Goal: Use online tool/utility: Utilize a website feature to perform a specific function

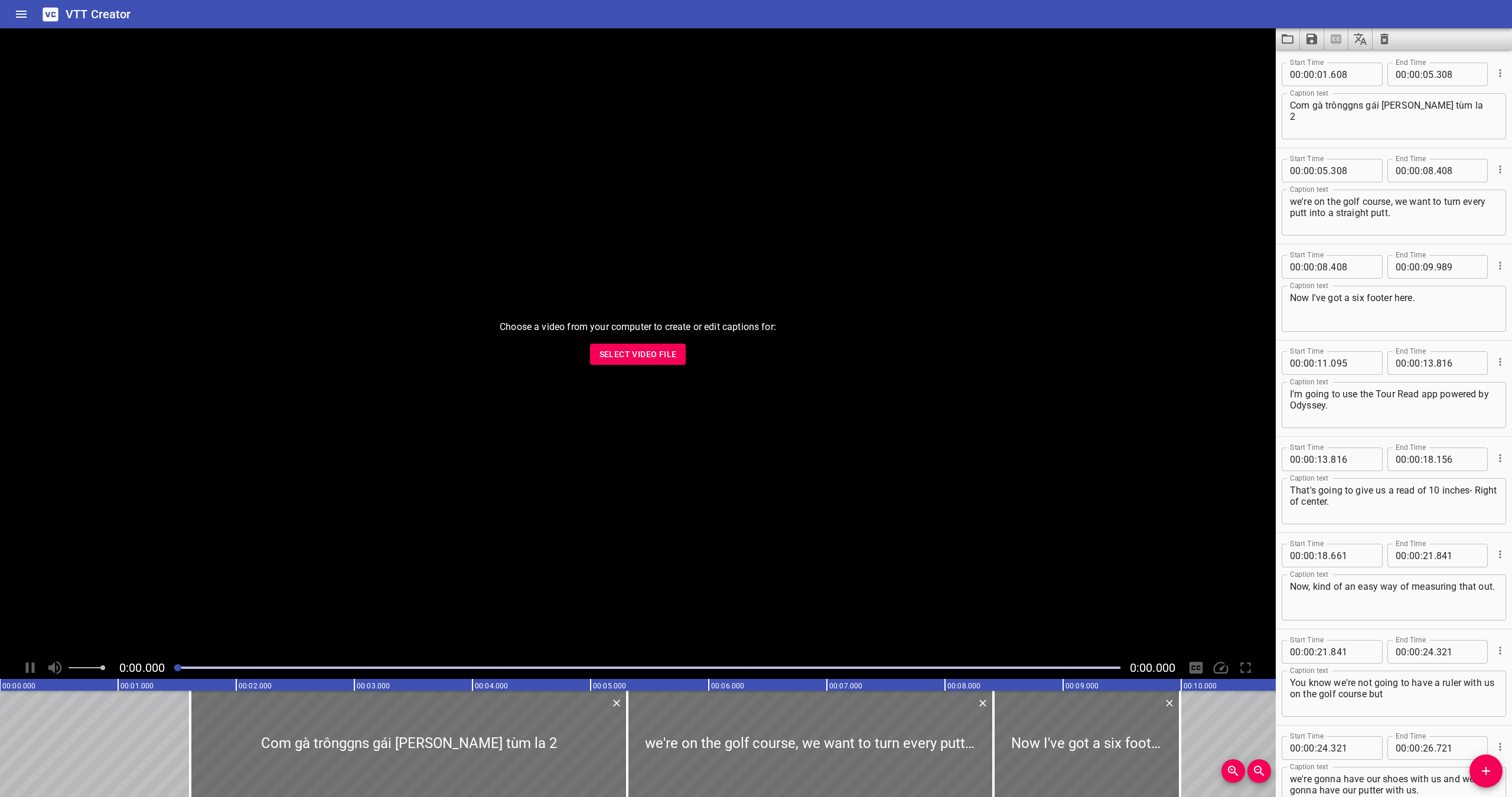
scroll to position [1908, 0]
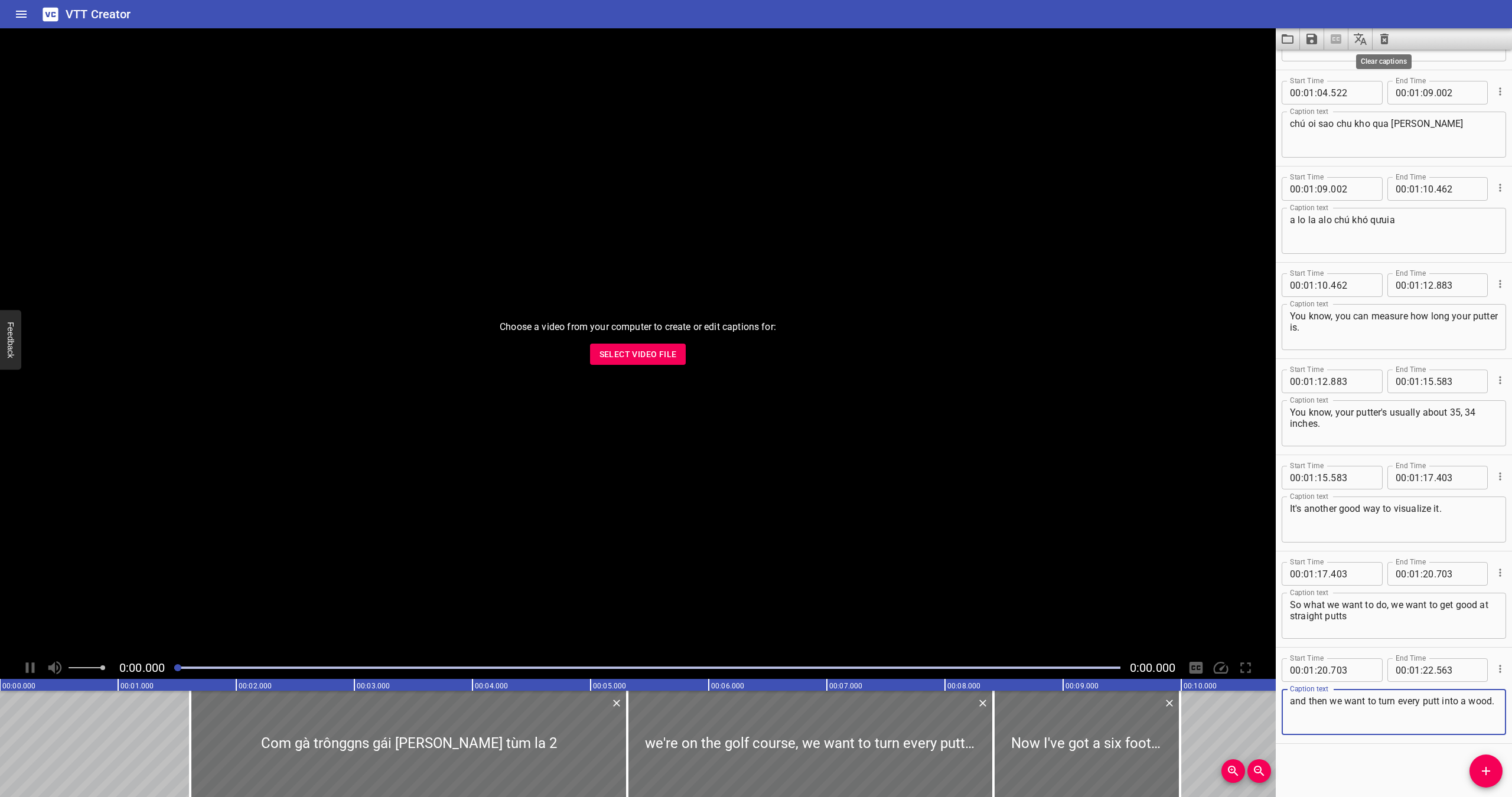
click at [1383, 38] on icon "Clear captions" at bounding box center [1384, 38] width 8 height 10
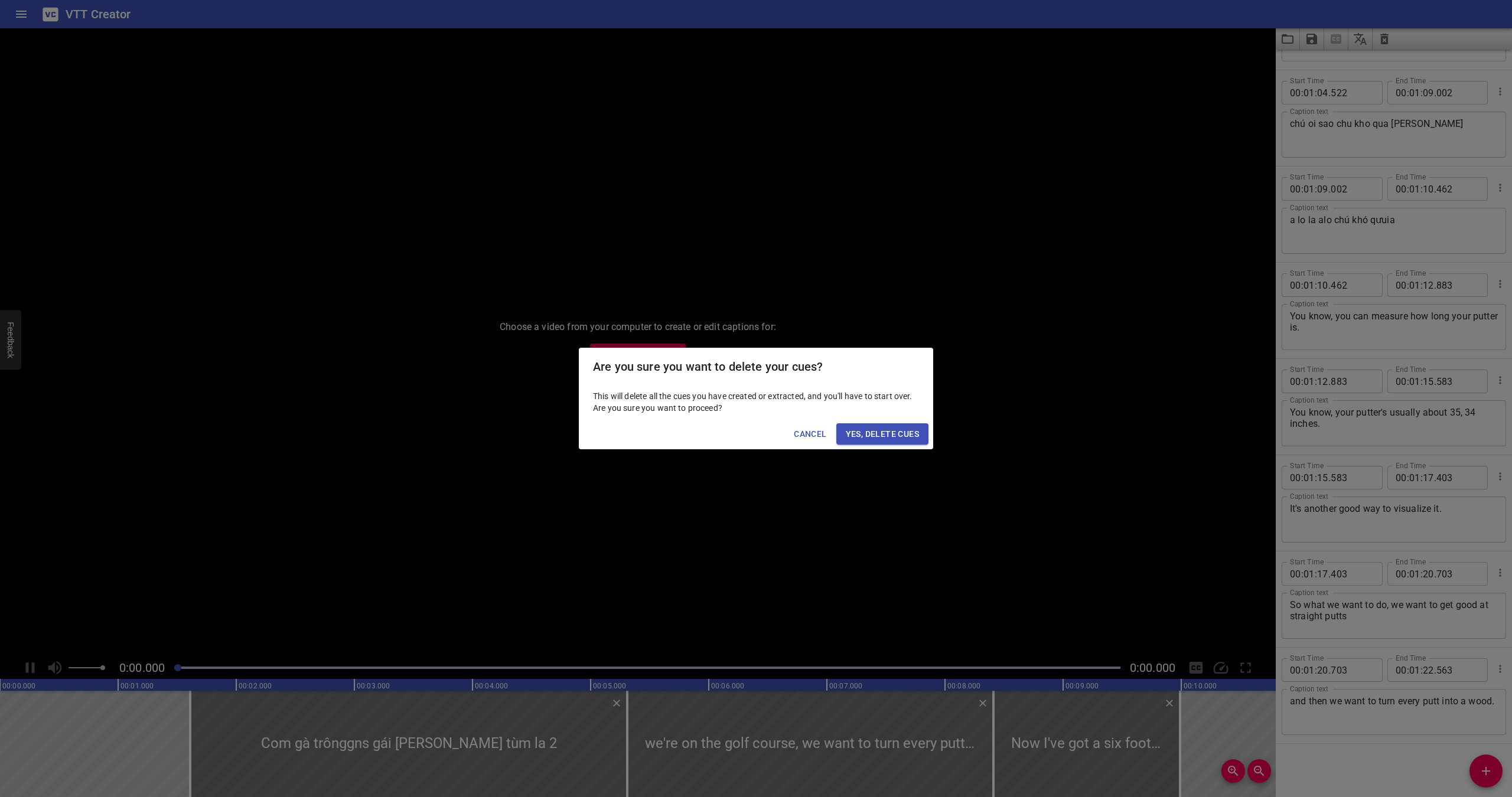
click at [872, 433] on span "Yes, Delete Cues" at bounding box center [882, 435] width 73 height 15
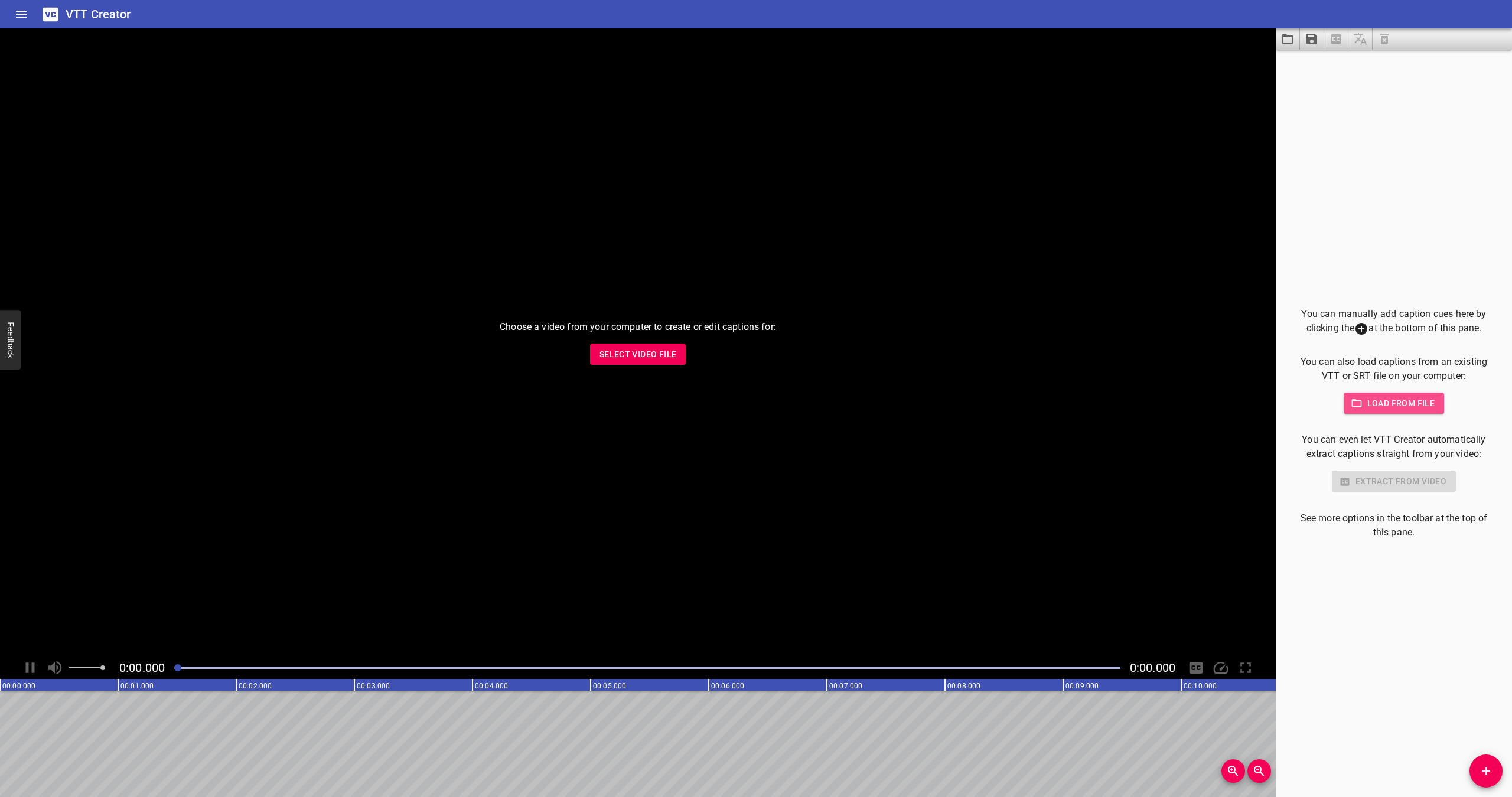
click at [1386, 406] on span "Load from file" at bounding box center [1394, 404] width 82 height 15
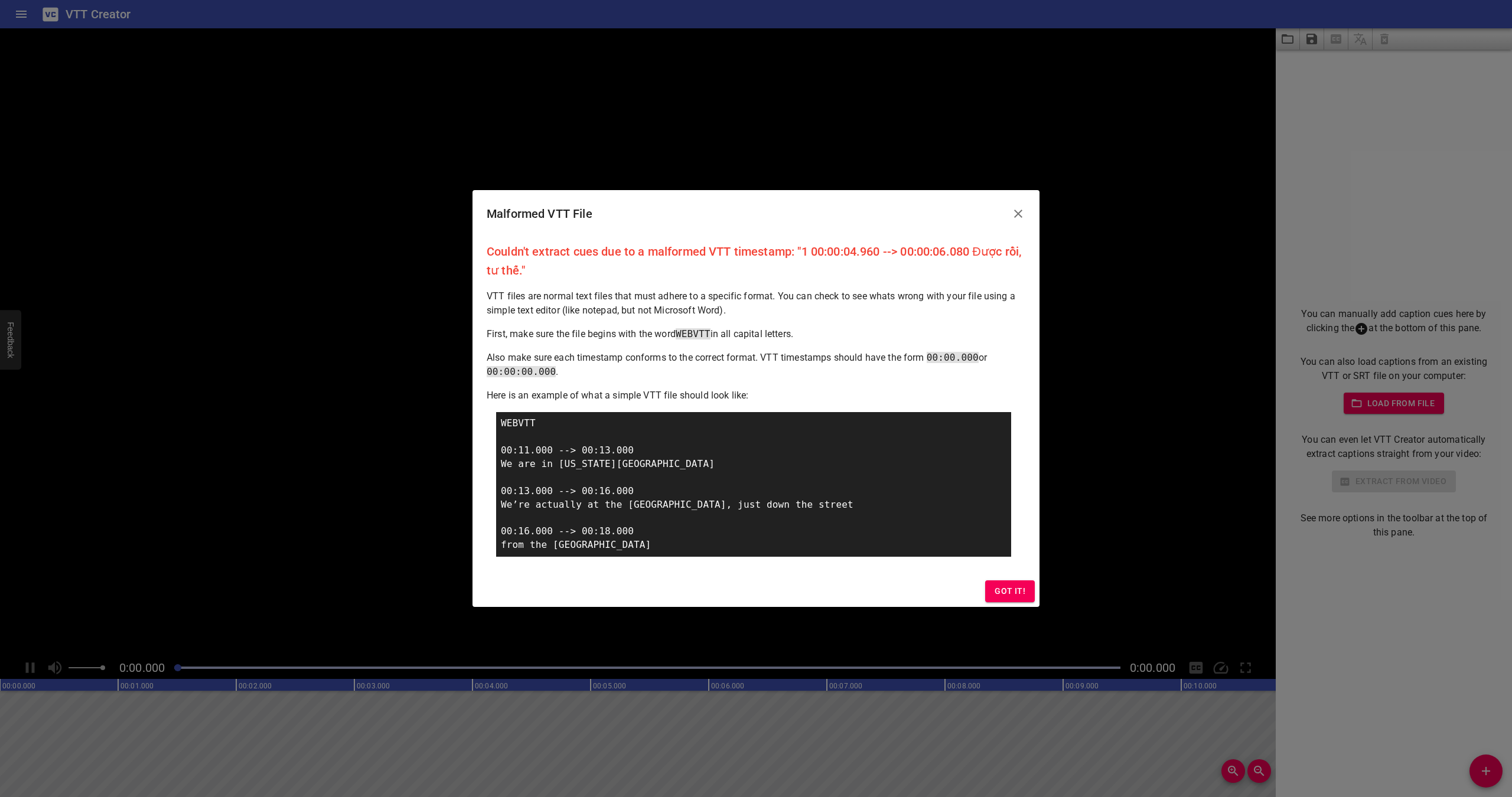
click at [1011, 587] on span "Got it!" at bounding box center [1010, 591] width 31 height 15
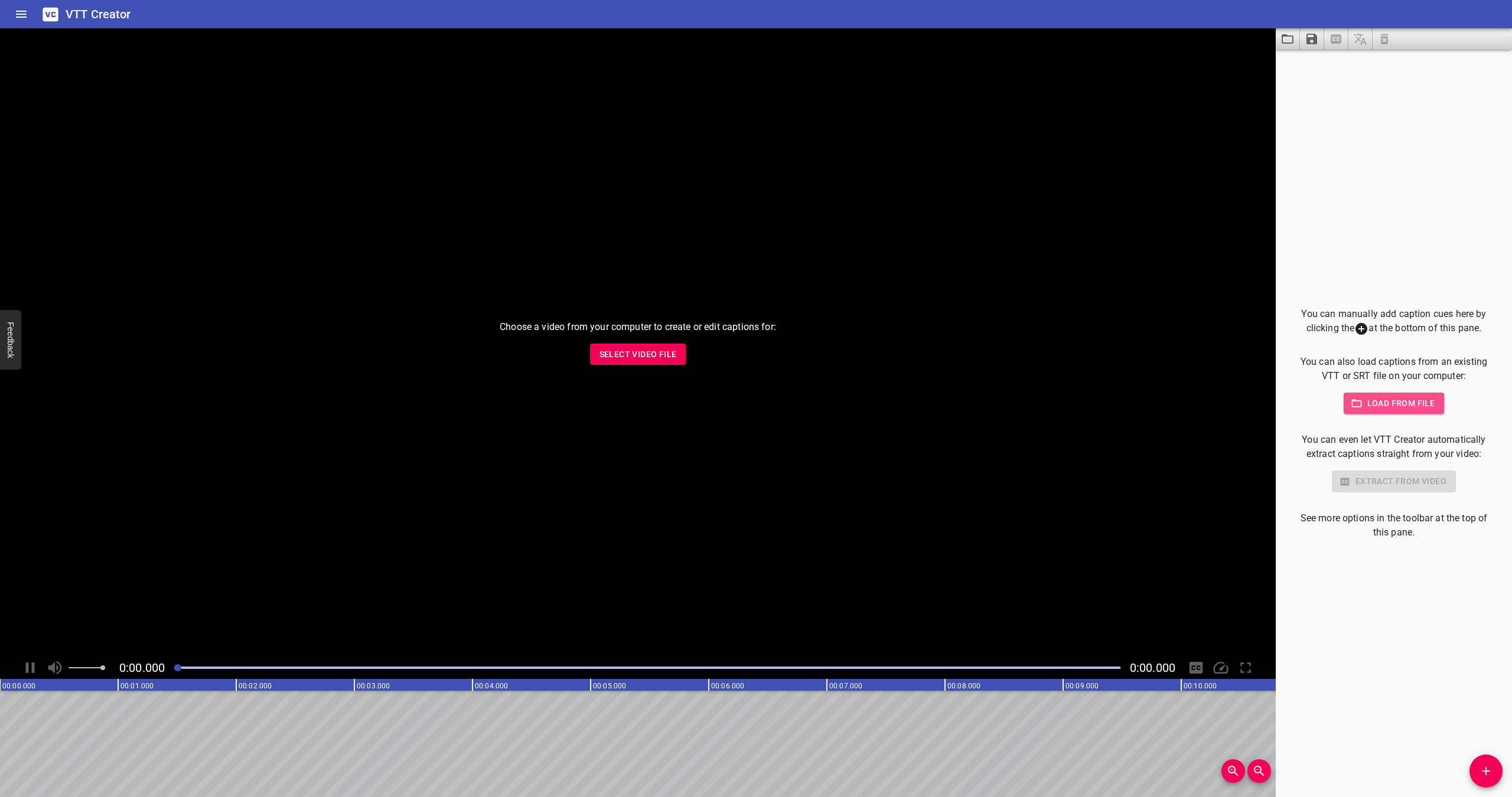
click at [1369, 398] on span "Load from file" at bounding box center [1394, 404] width 82 height 15
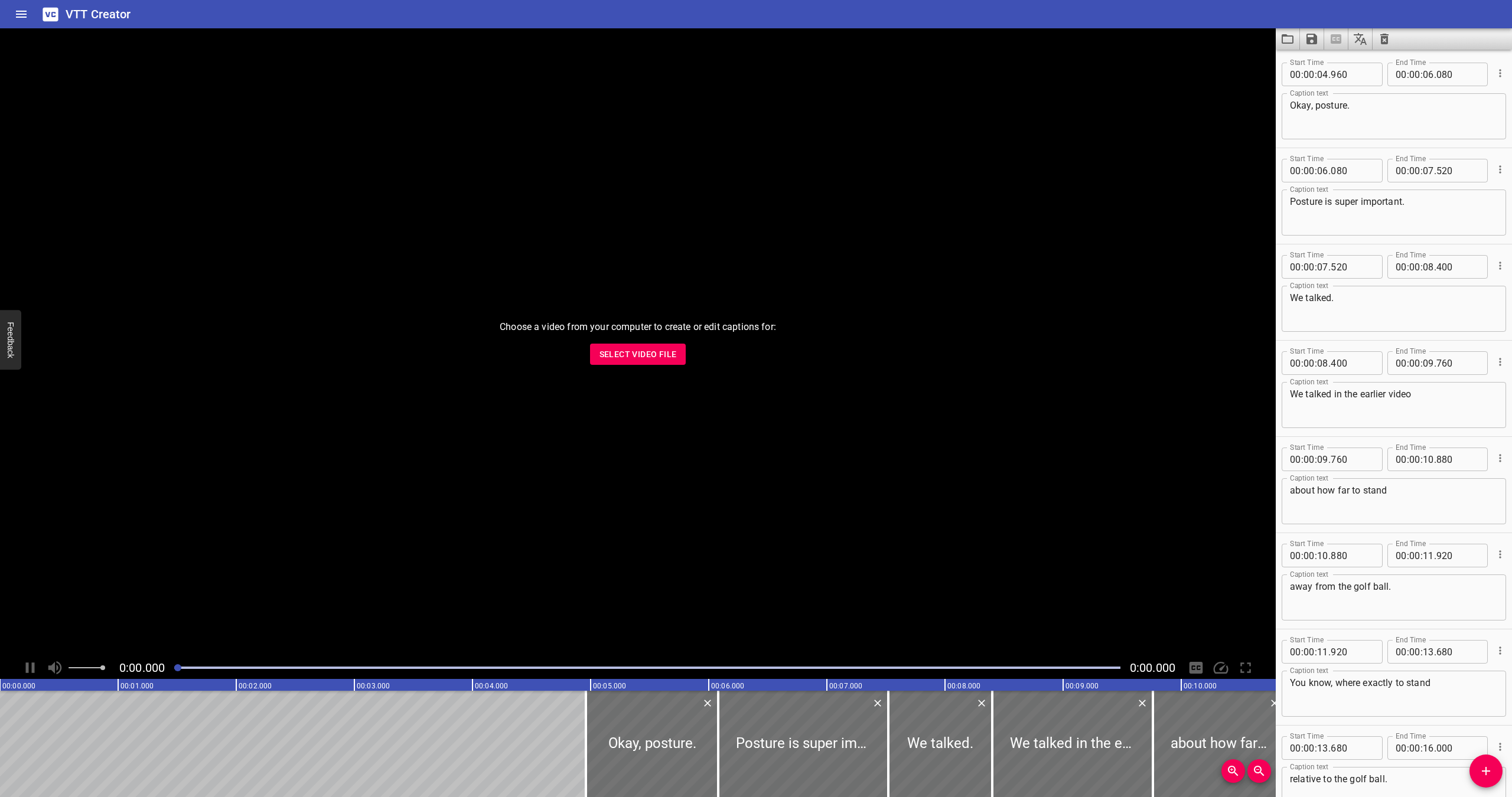
scroll to position [18569, 0]
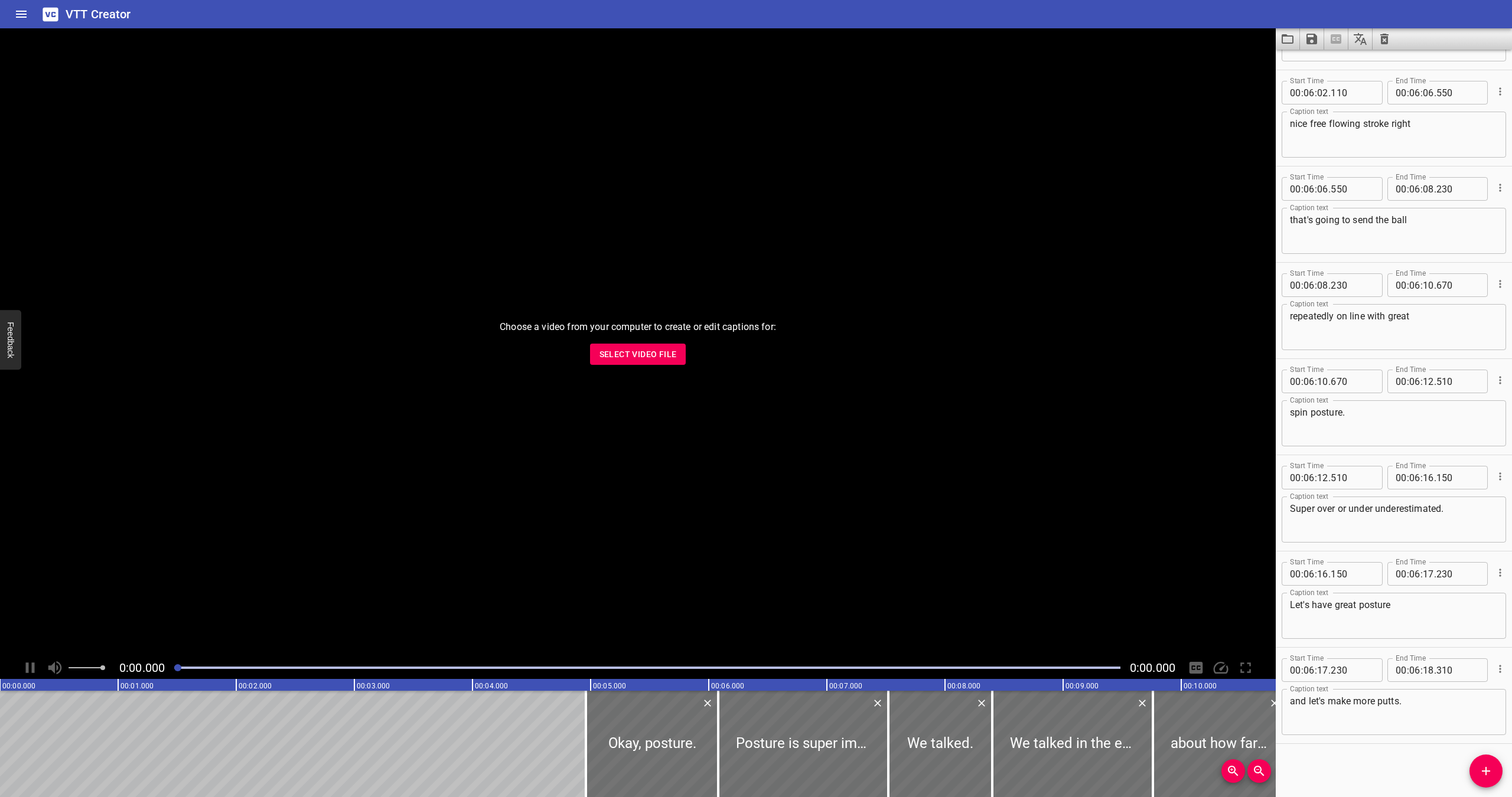
click at [1365, 759] on div "Start Time 00 : 00 : 04 . 960 Start Time End Time 00 : 00 : 06 . 080 End Time C…" at bounding box center [1394, 423] width 237 height 748
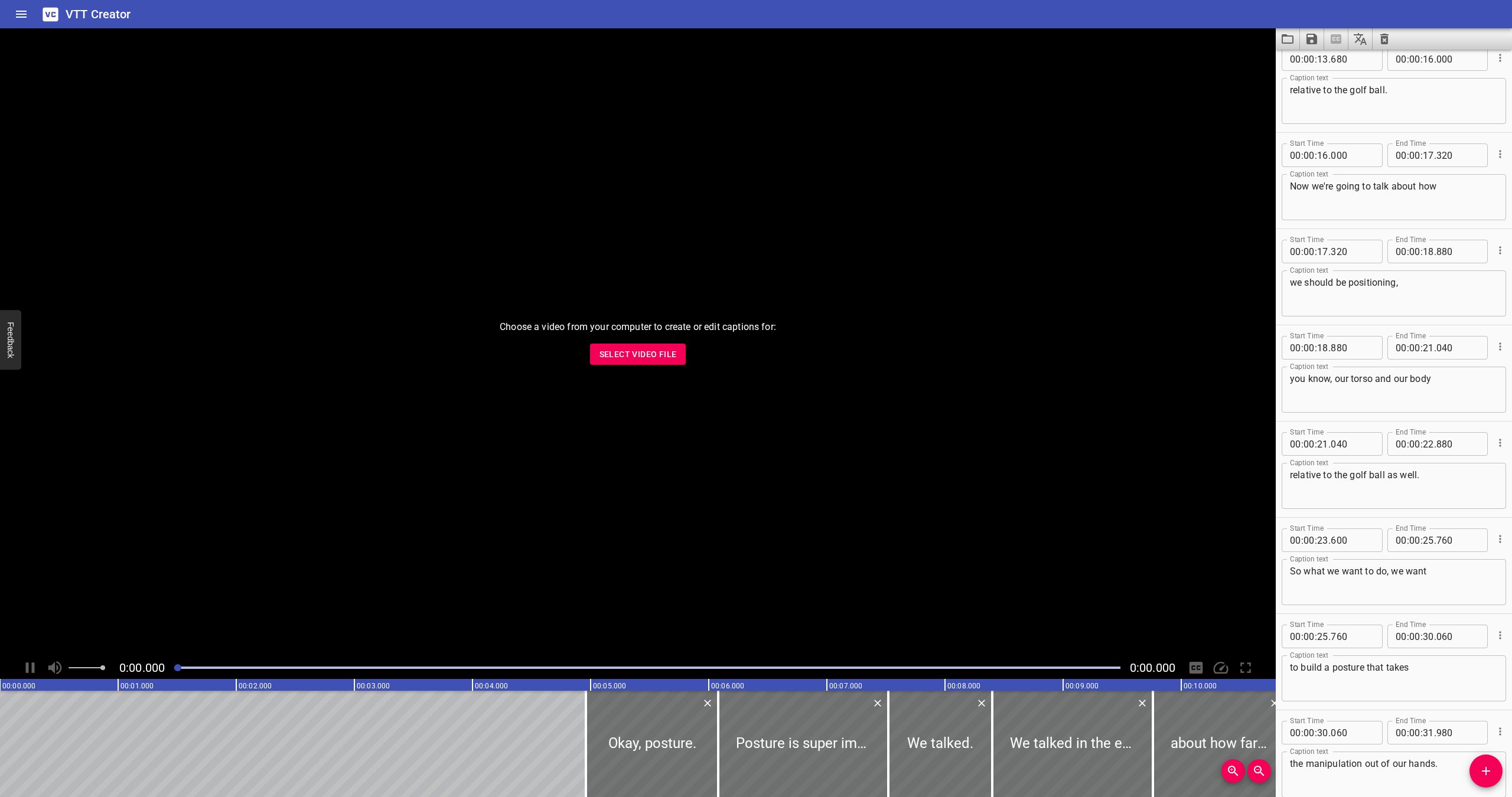
scroll to position [0, 0]
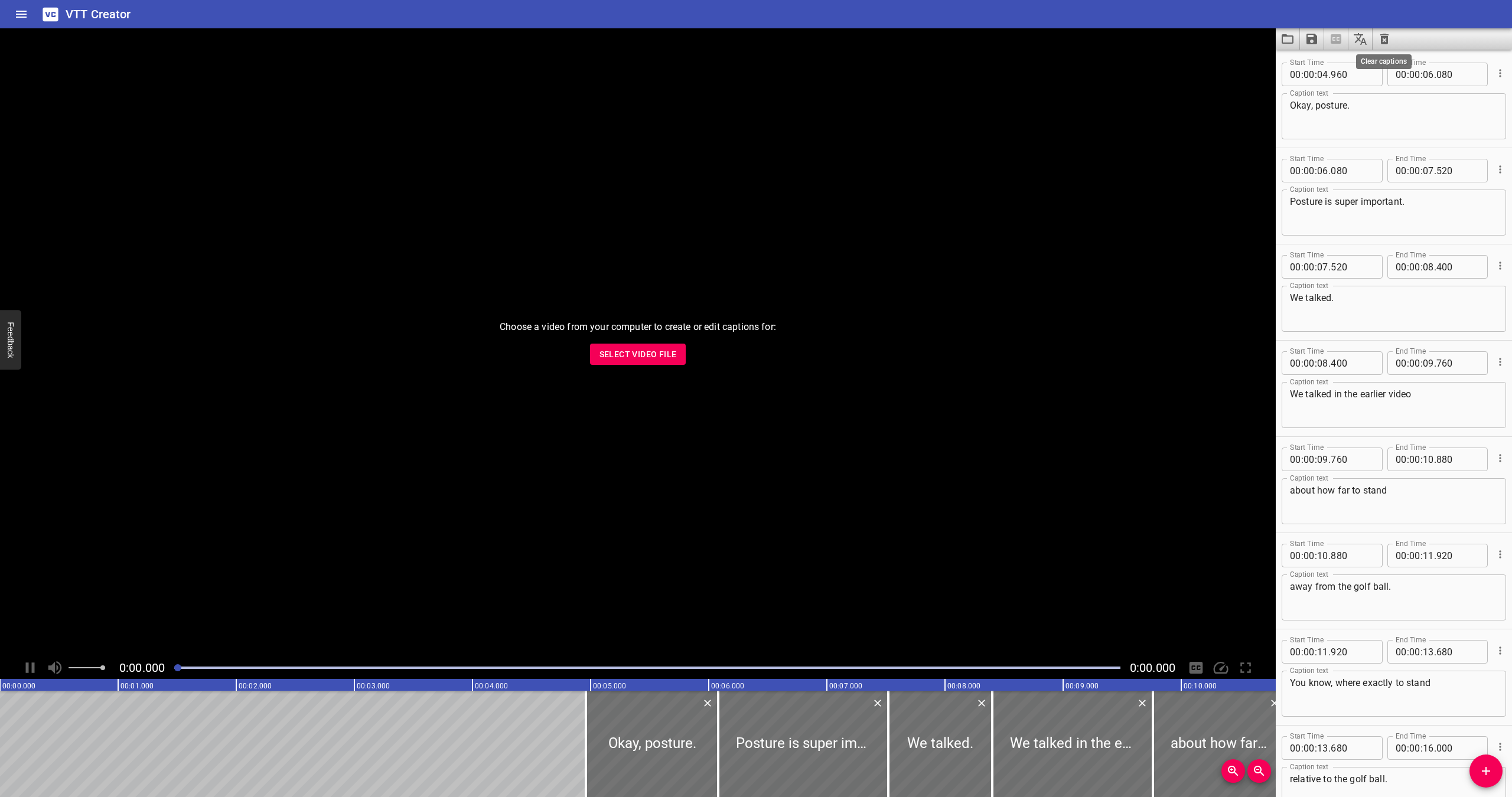
click at [1380, 38] on icon "Clear captions" at bounding box center [1383, 38] width 14 height 14
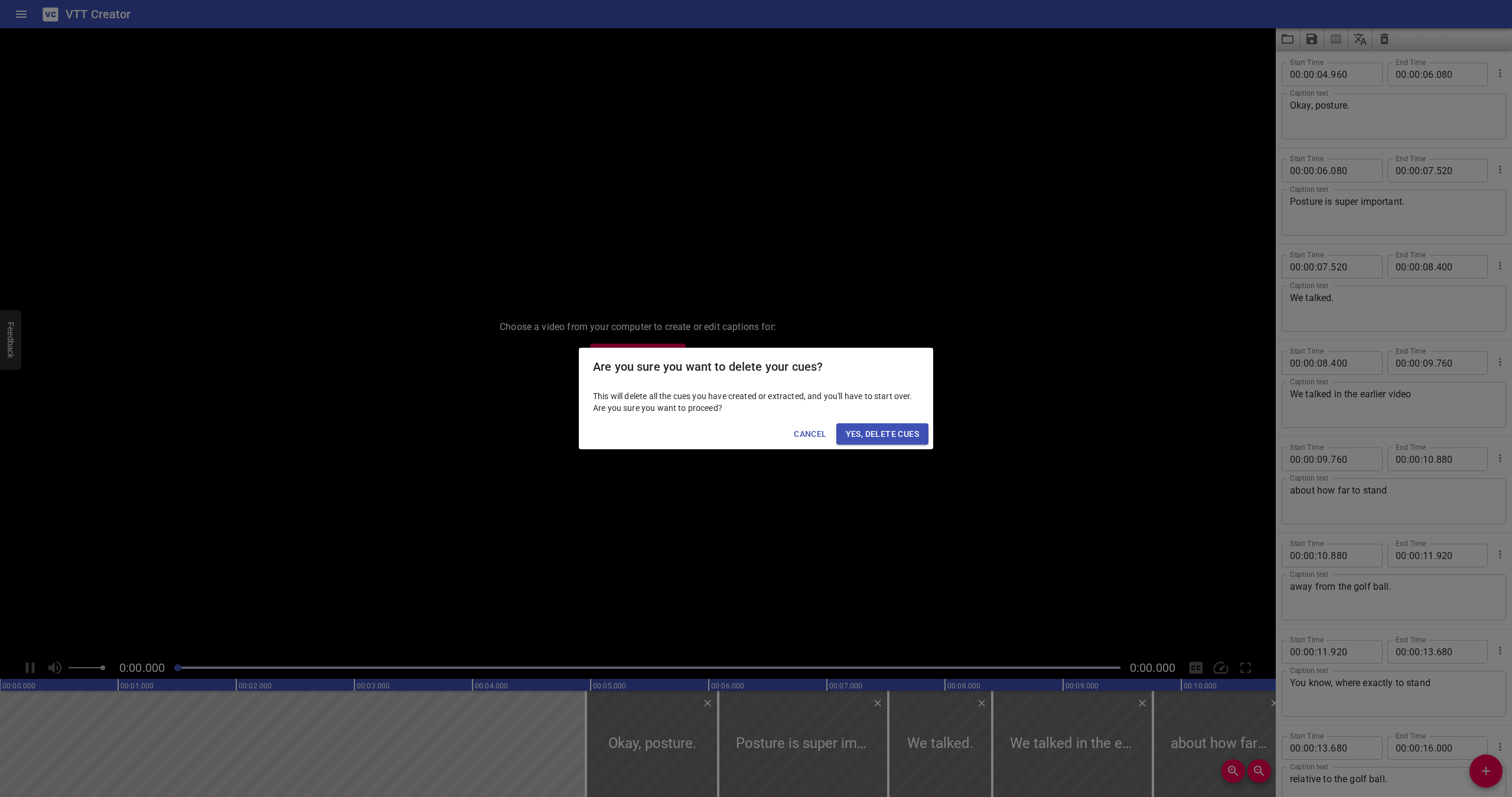
click at [868, 435] on span "Yes, Delete Cues" at bounding box center [882, 435] width 73 height 15
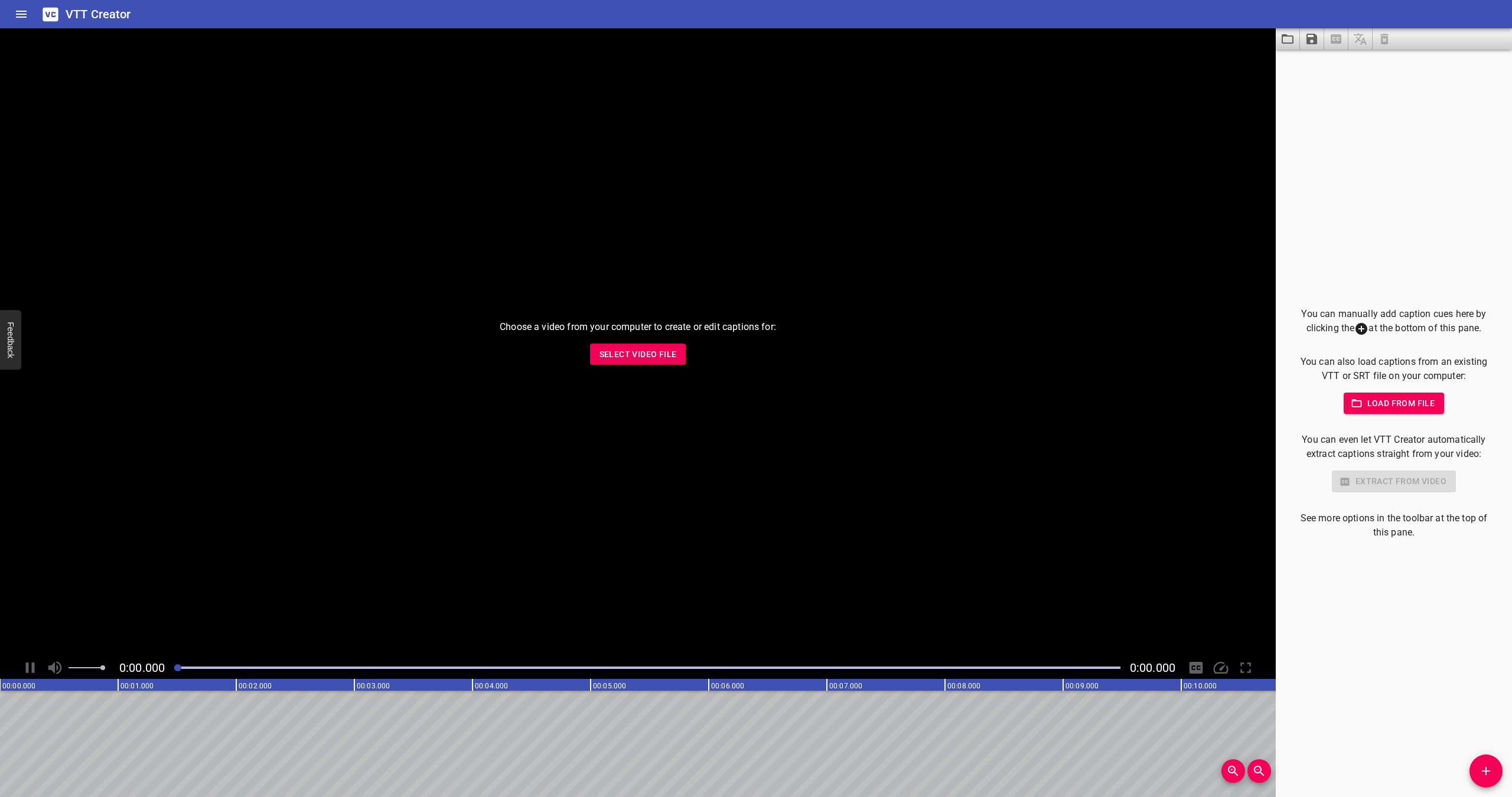
click at [1404, 410] on span "Load from file" at bounding box center [1394, 404] width 82 height 15
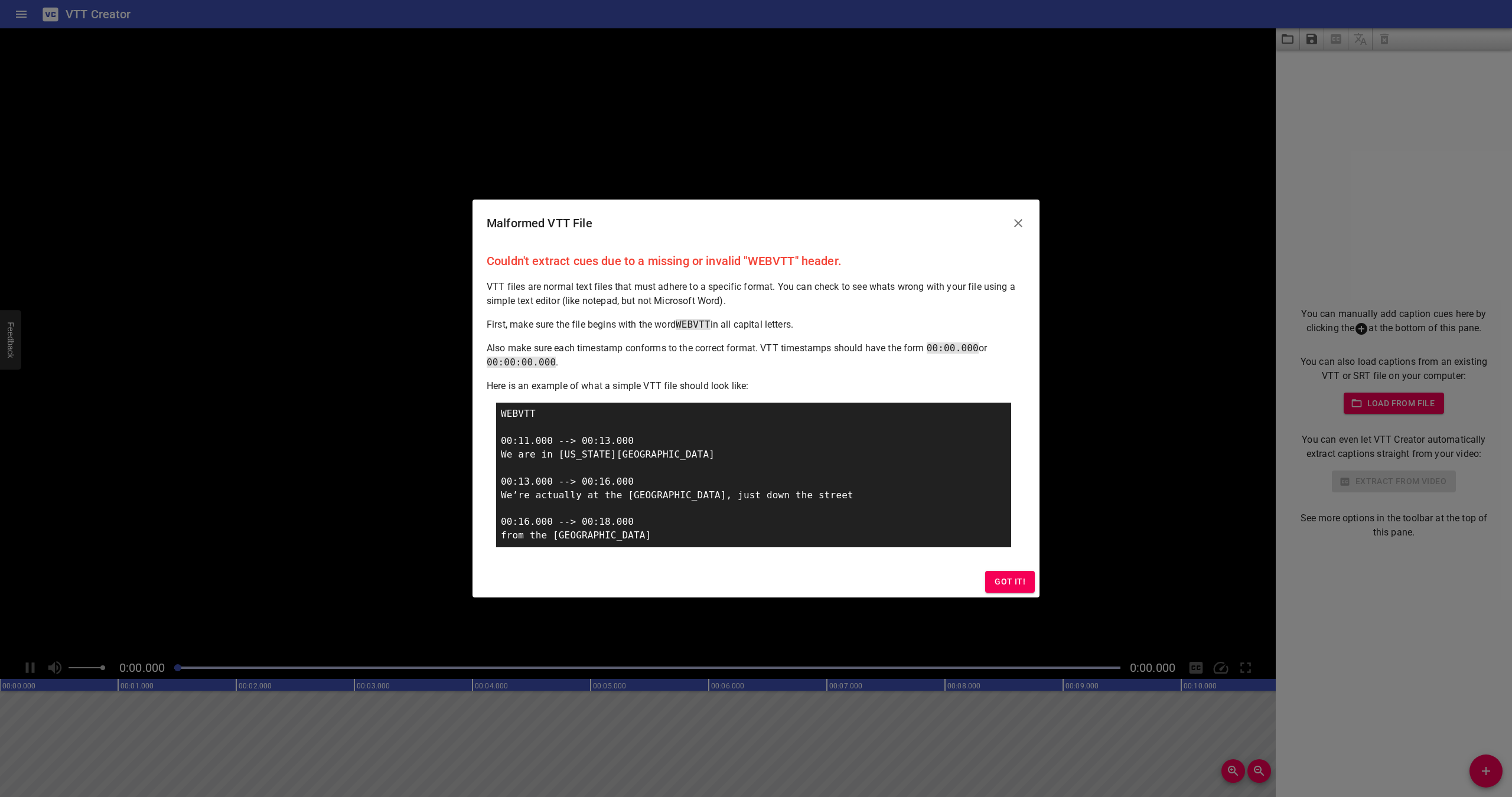
click at [1022, 224] on icon "Close" at bounding box center [1017, 222] width 14 height 14
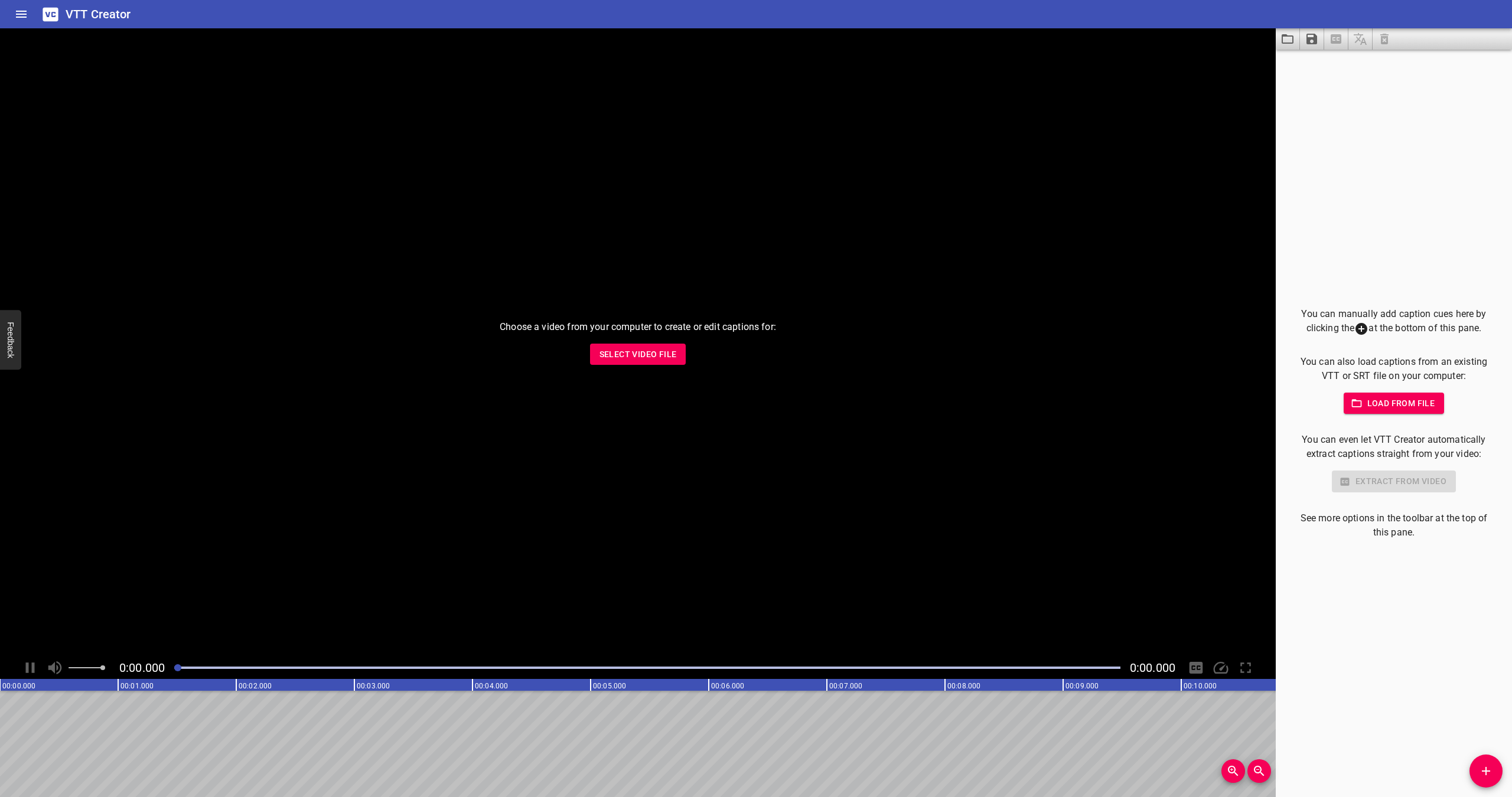
click at [1382, 33] on div at bounding box center [1336, 38] width 120 height 22
click at [1382, 40] on div at bounding box center [1336, 38] width 120 height 22
click at [1399, 401] on span "Load from file" at bounding box center [1394, 404] width 82 height 15
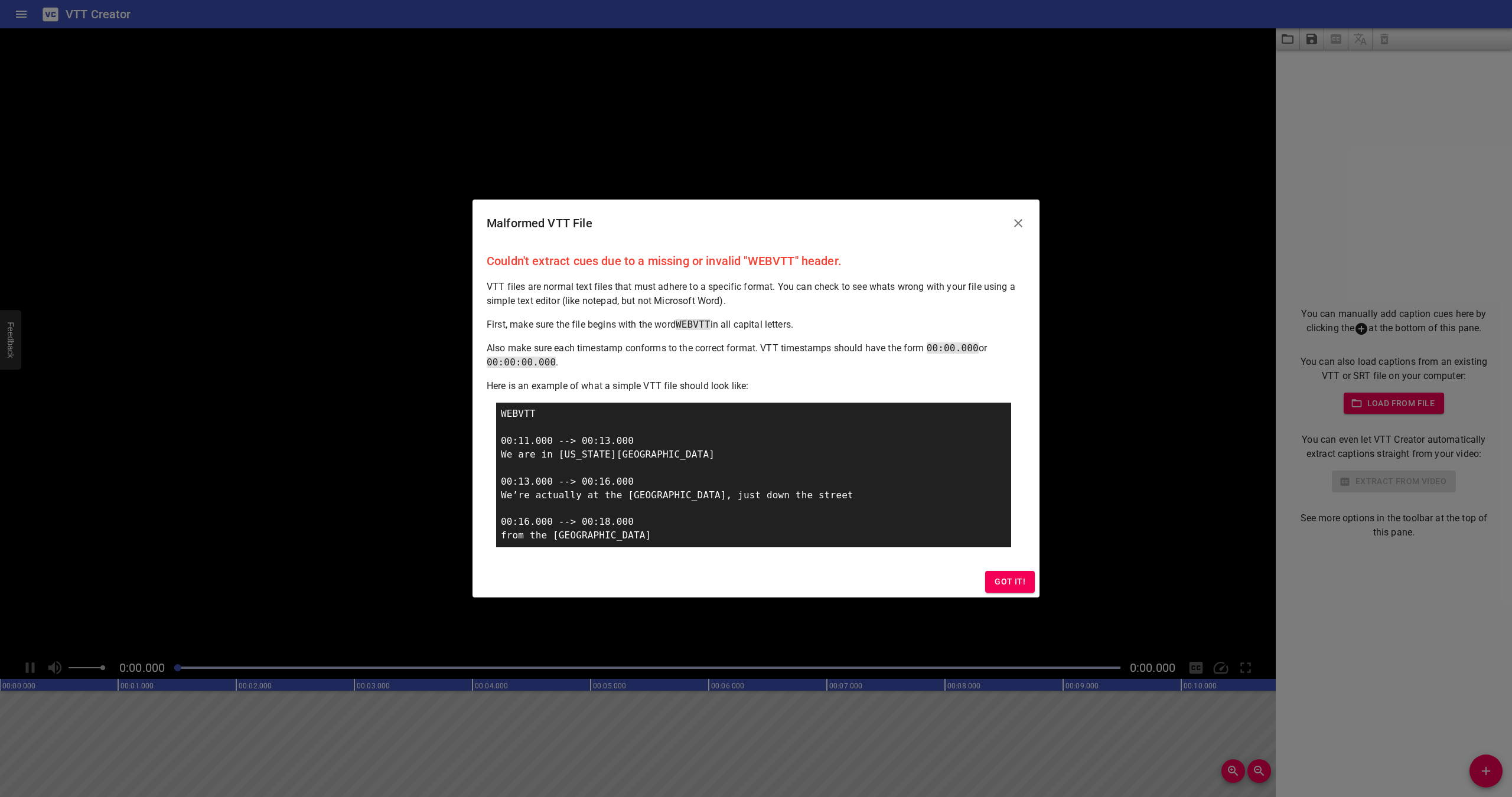
click at [1000, 584] on span "Got it!" at bounding box center [1010, 582] width 31 height 15
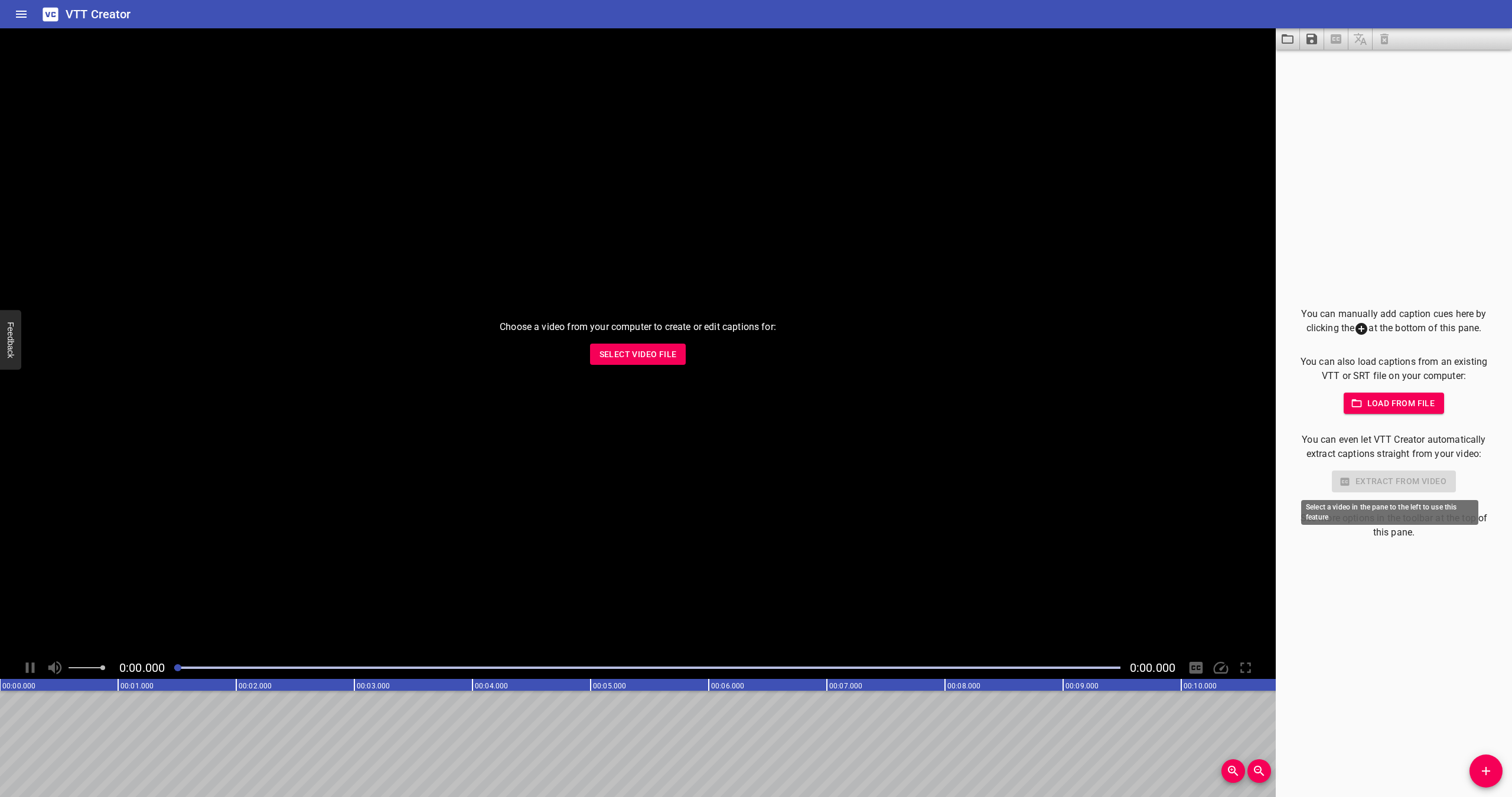
click at [1342, 486] on div "Extract from video" at bounding box center [1393, 481] width 198 height 22
click at [1380, 31] on div at bounding box center [1336, 38] width 120 height 22
click at [632, 355] on span "Select Video File" at bounding box center [638, 355] width 77 height 15
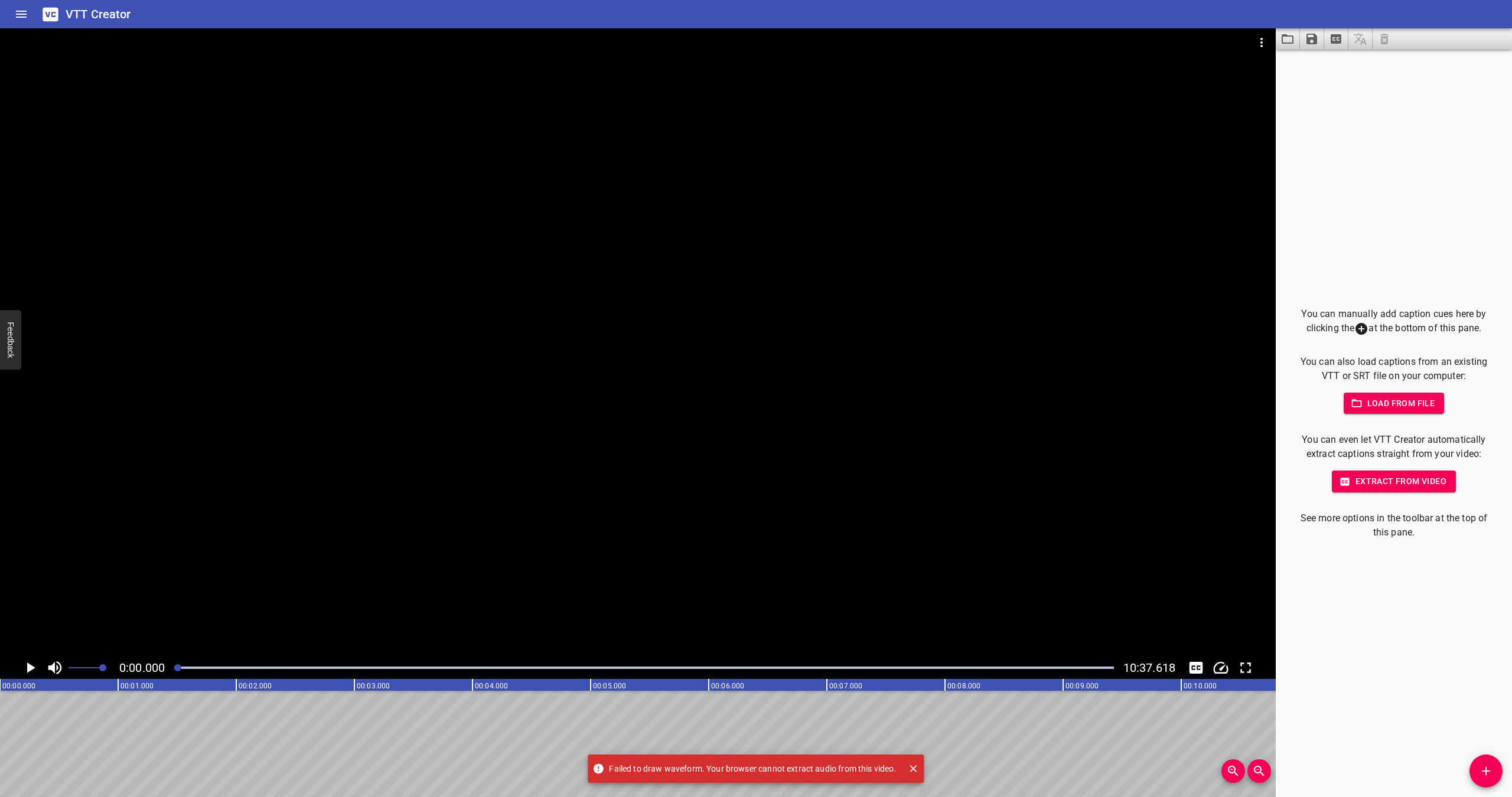
click at [1367, 482] on span "Extract from video" at bounding box center [1394, 482] width 105 height 15
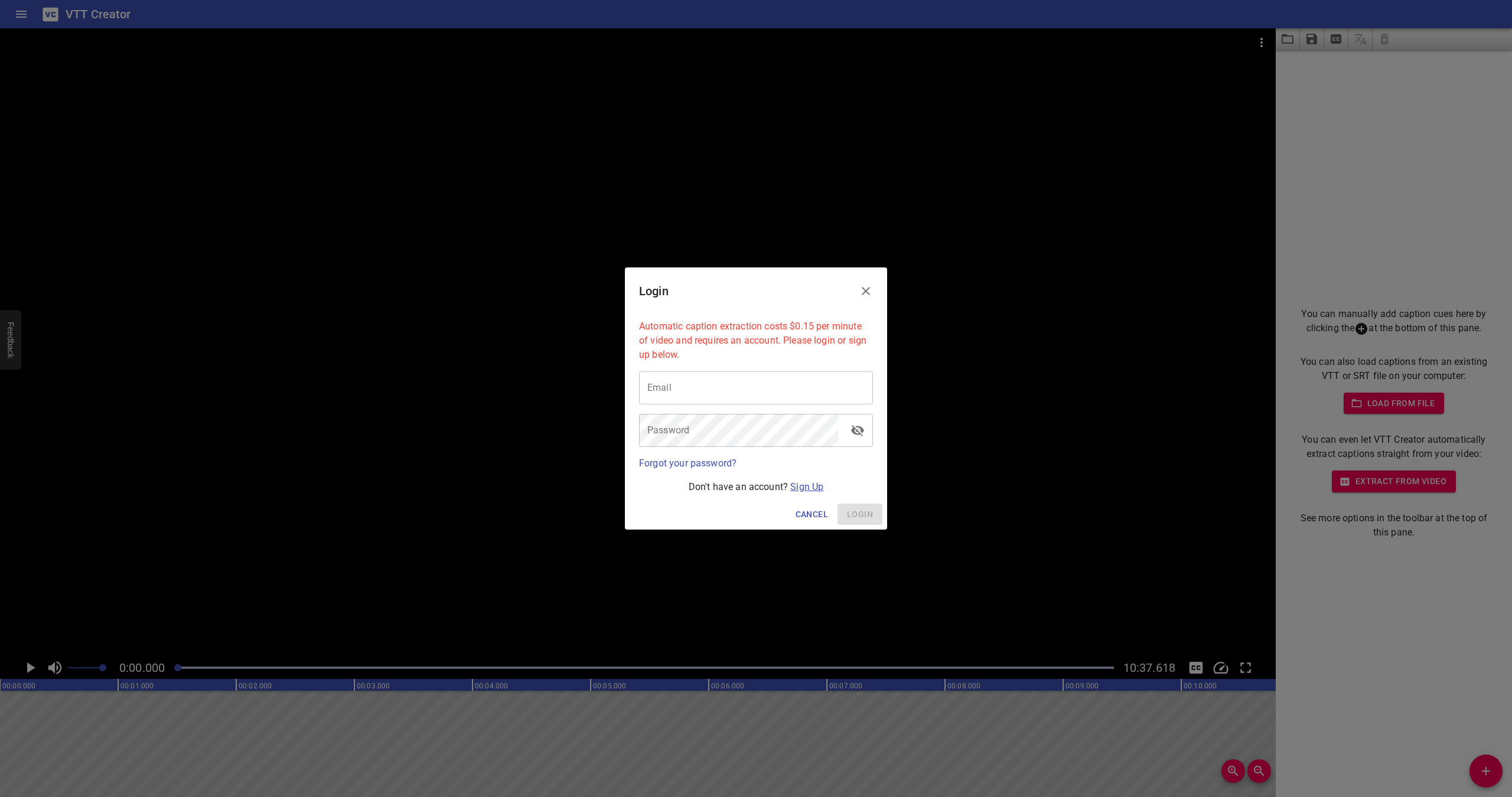
click at [800, 489] on link "Sign Up" at bounding box center [806, 487] width 33 height 11
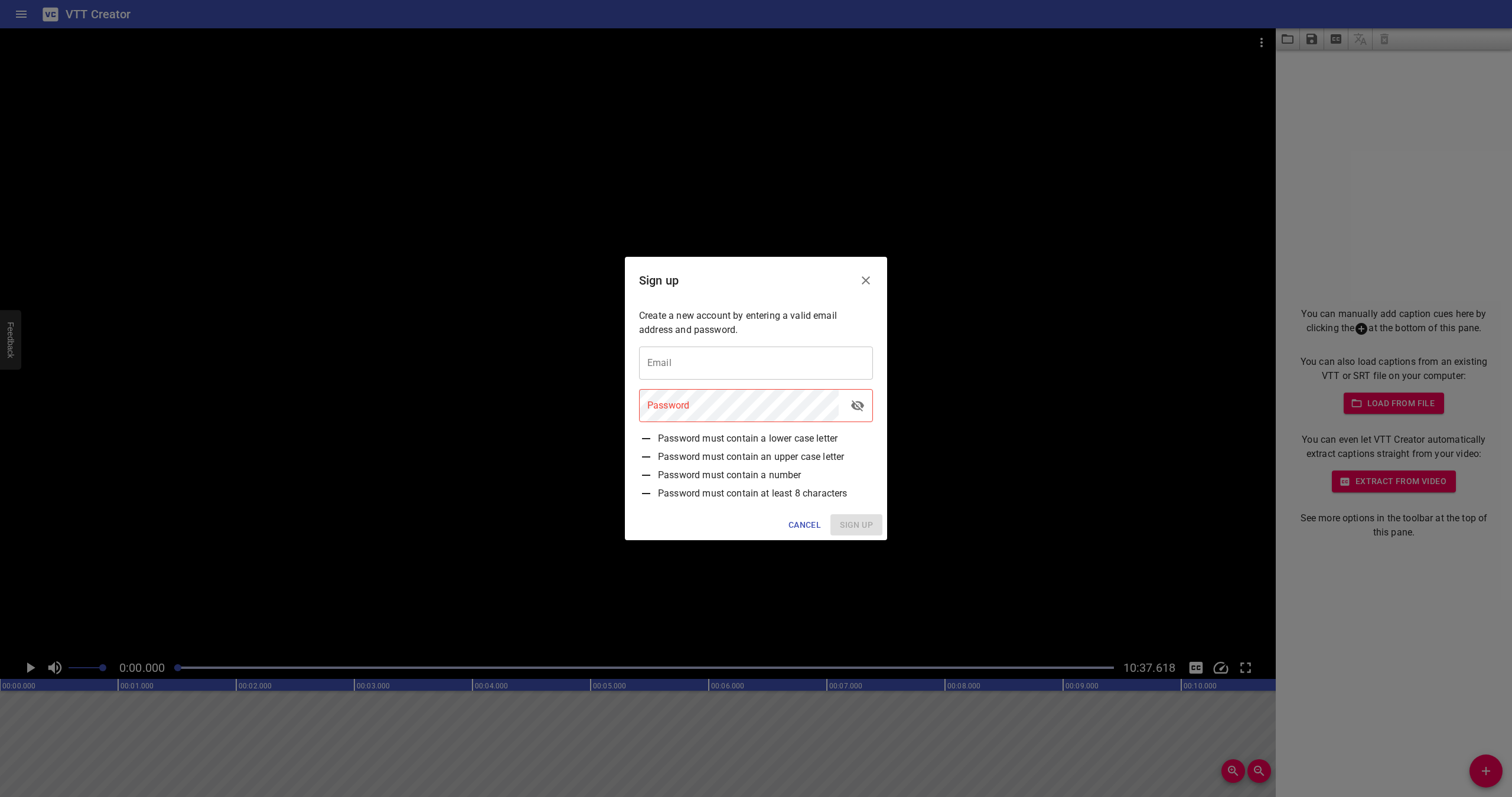
click at [805, 519] on span "Cancel" at bounding box center [804, 526] width 33 height 15
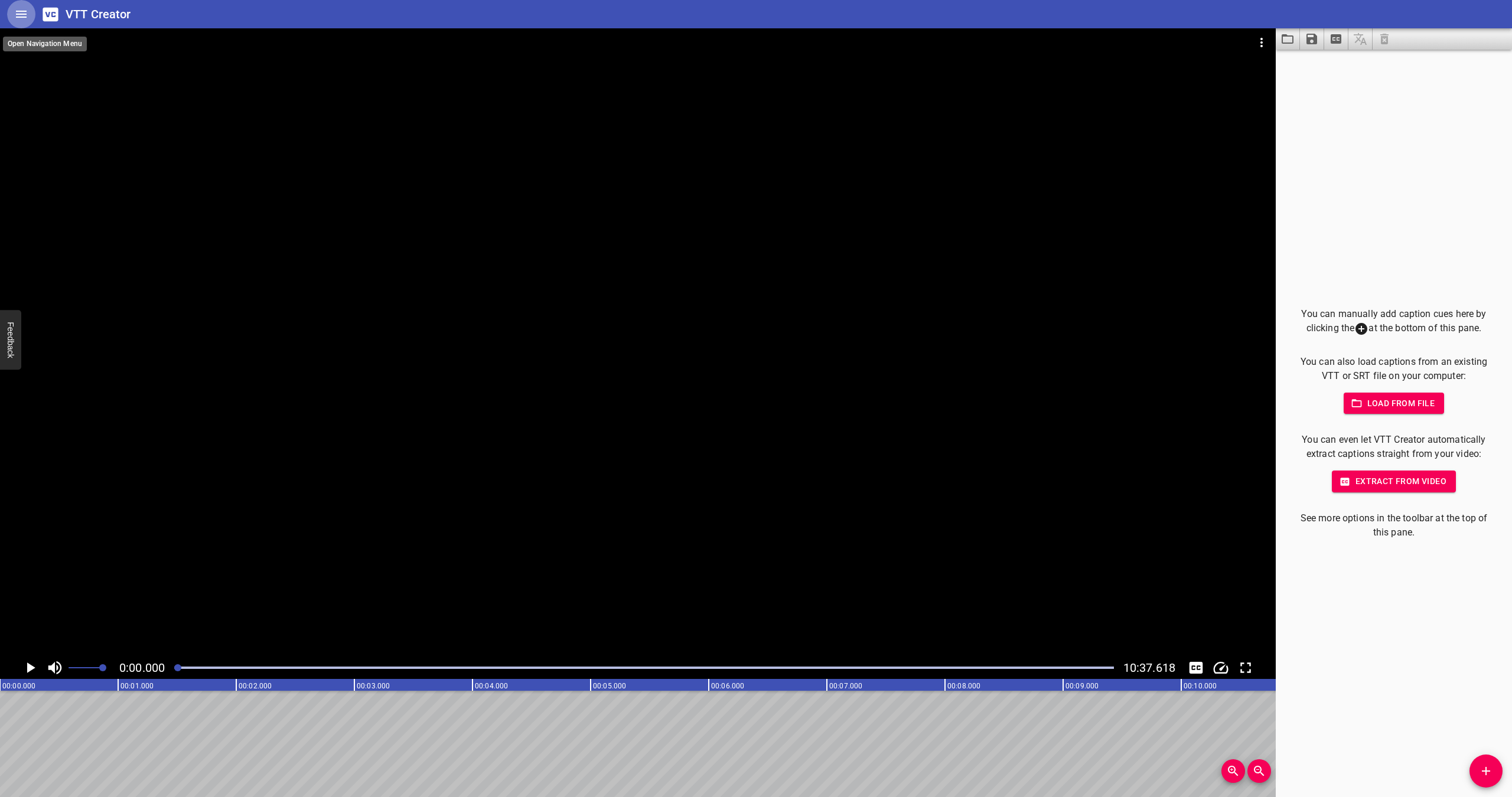
click at [28, 16] on button "Home" at bounding box center [22, 14] width 28 height 28
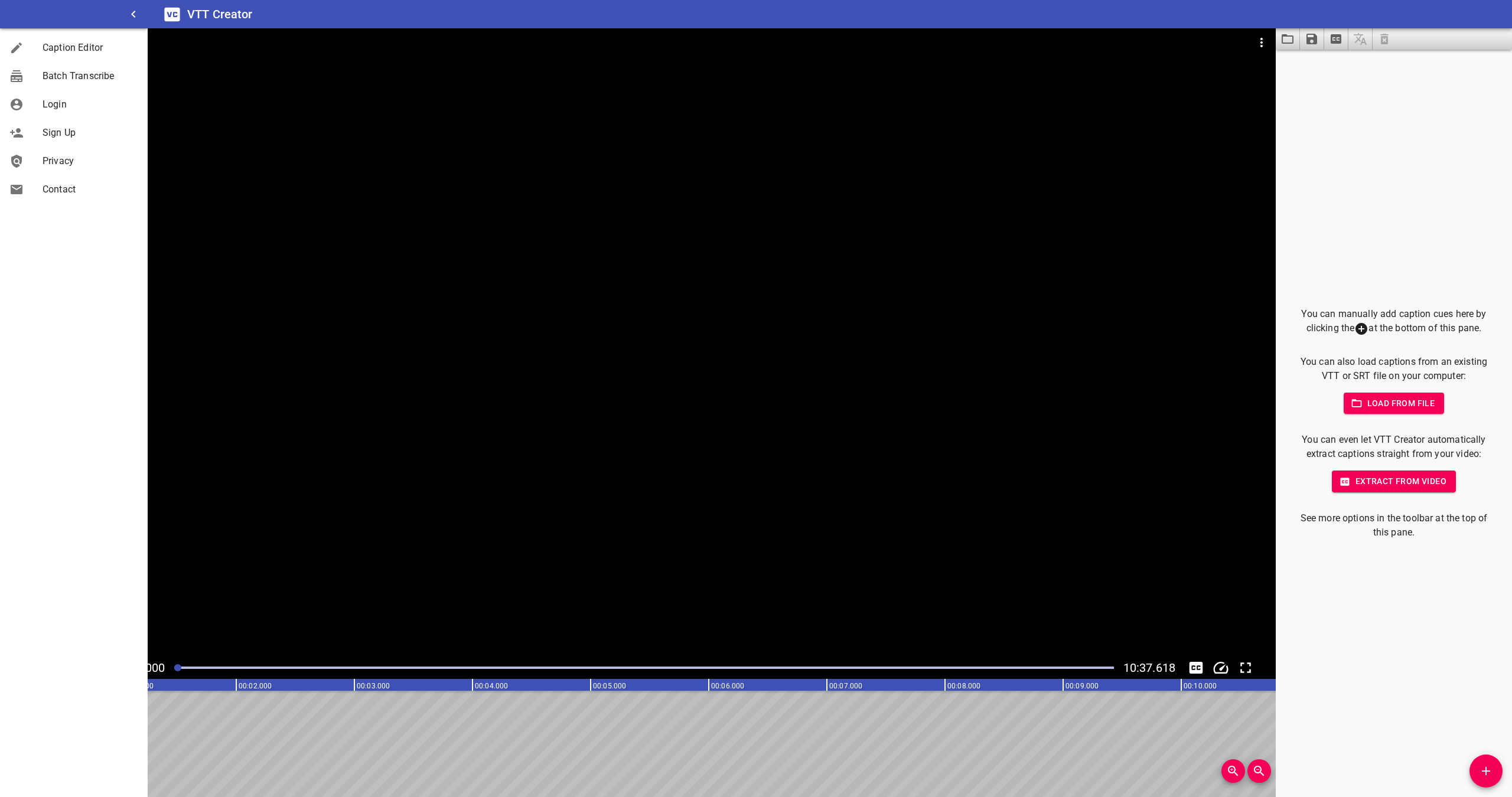
click at [53, 127] on span "Sign Up" at bounding box center [90, 132] width 96 height 14
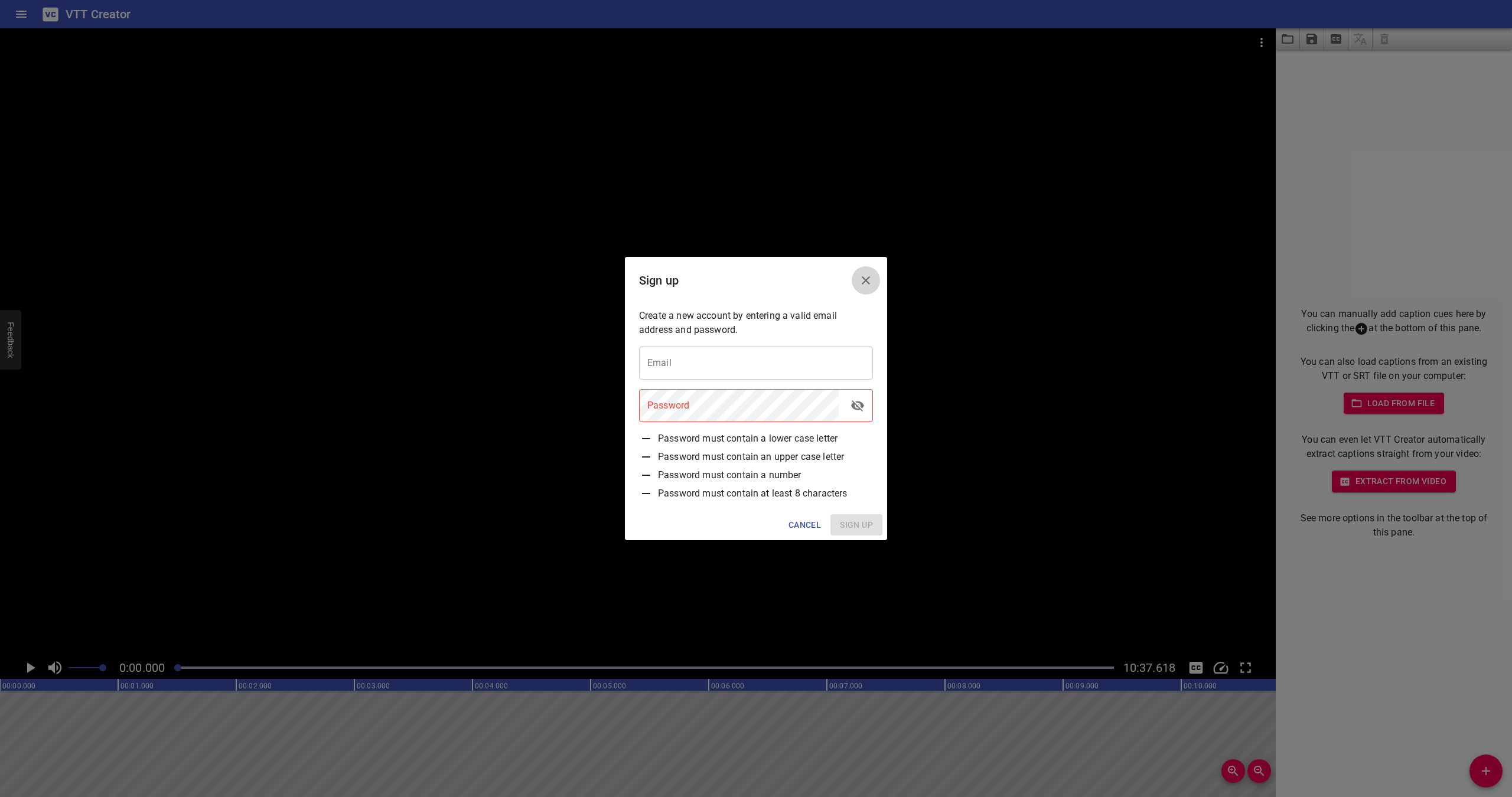
click at [864, 283] on icon "Close" at bounding box center [865, 280] width 8 height 8
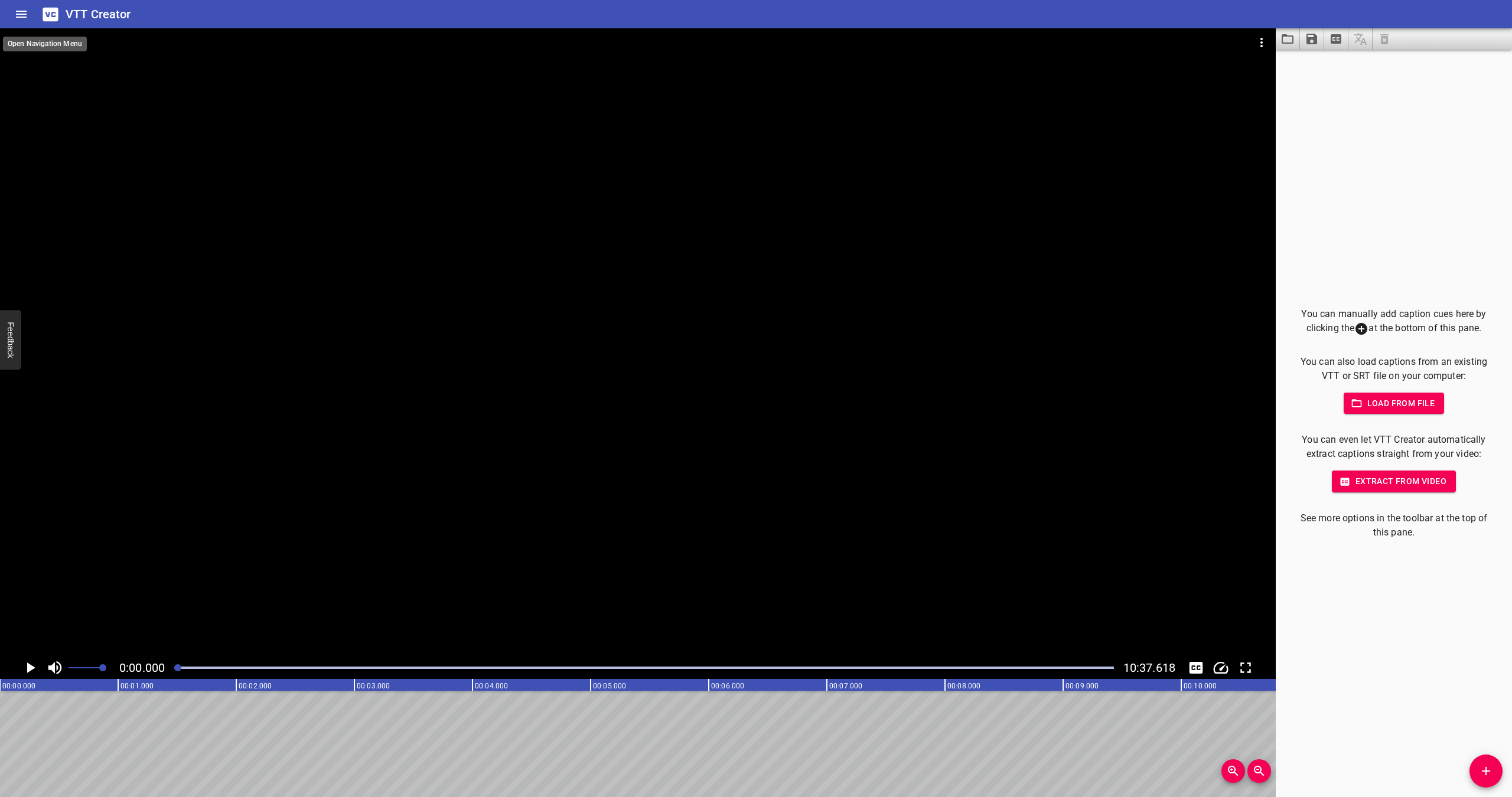
click at [23, 13] on icon "Home" at bounding box center [21, 14] width 14 height 14
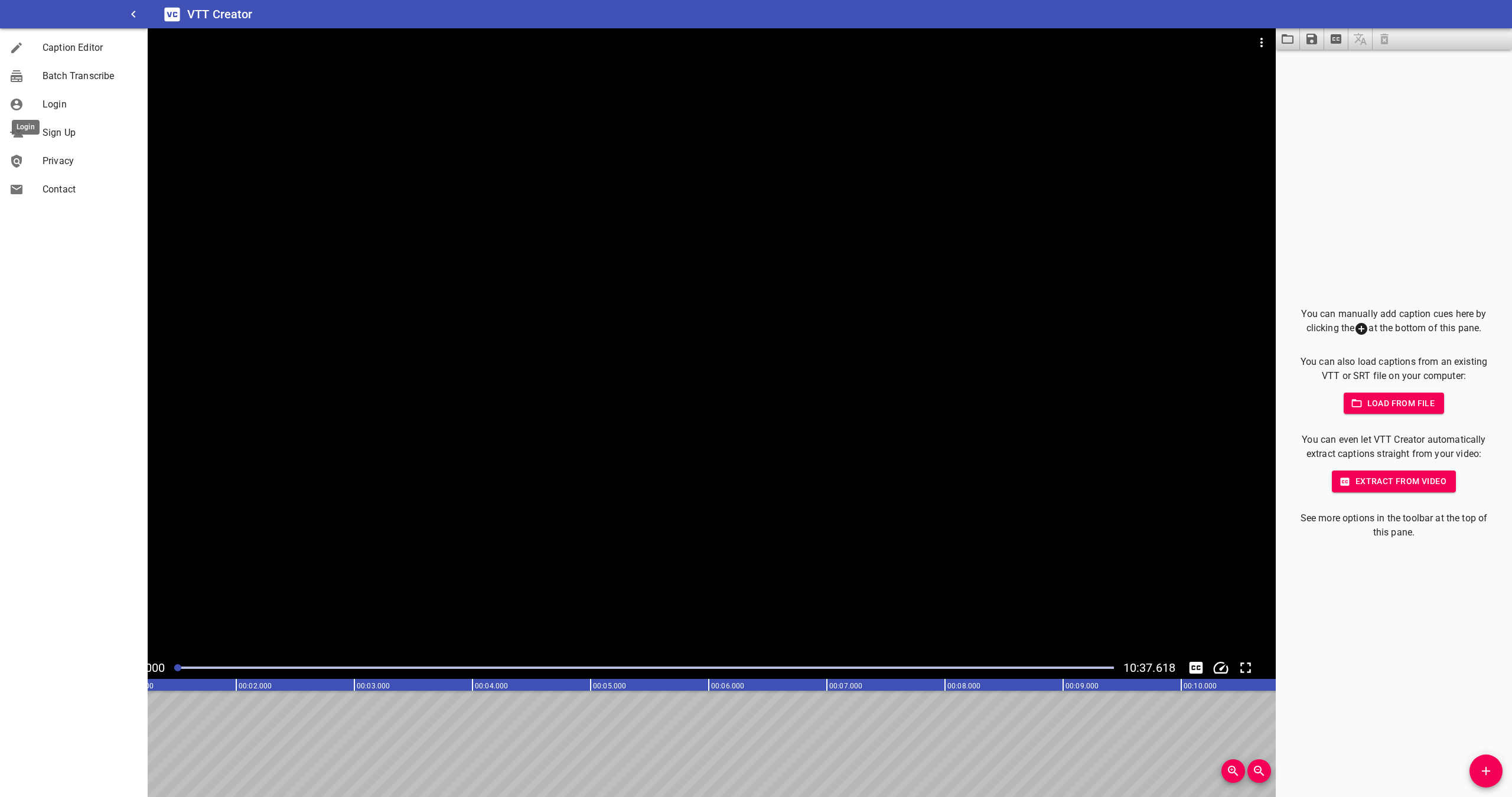
click at [40, 100] on div at bounding box center [25, 104] width 33 height 14
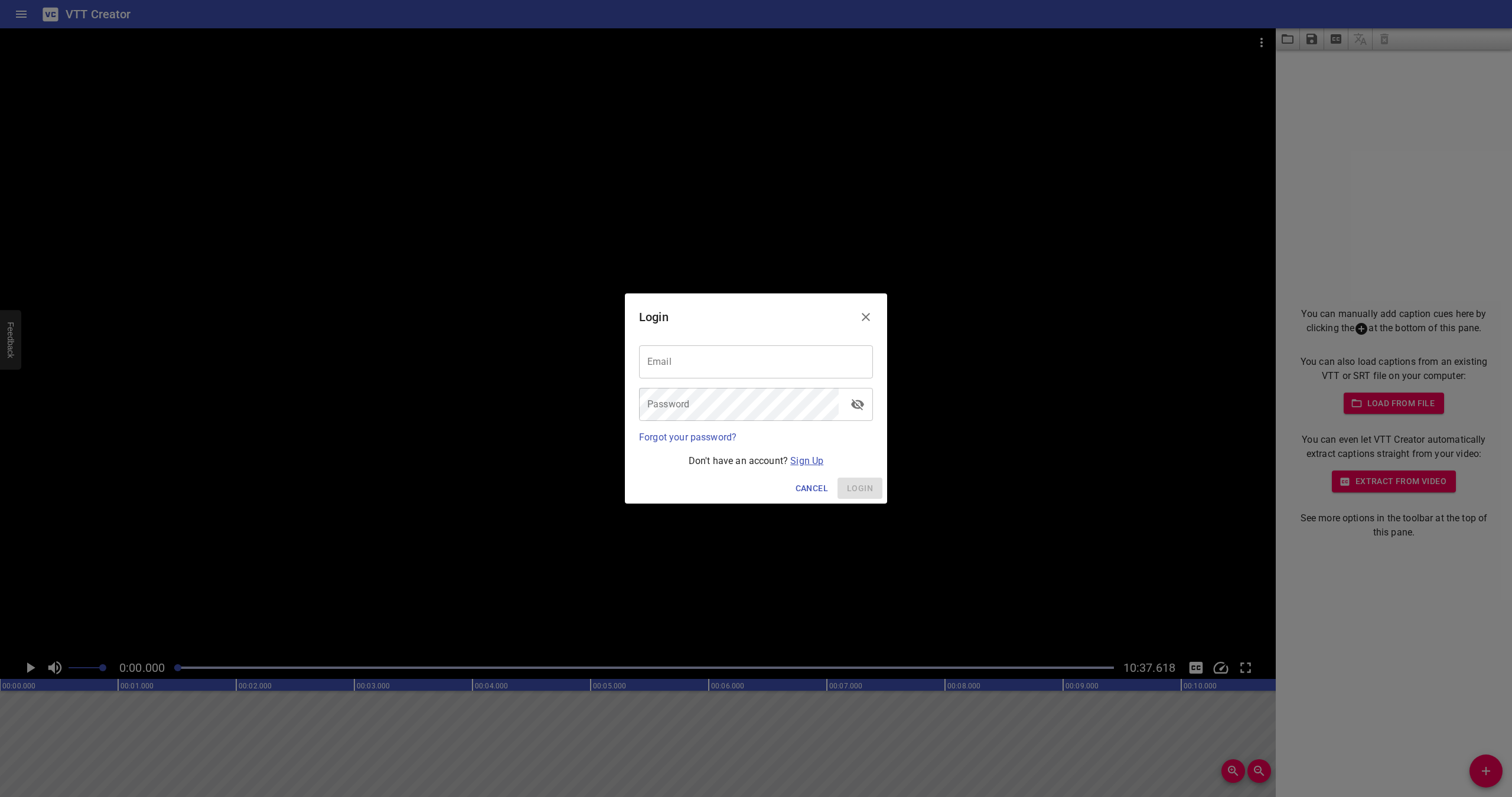
click at [801, 463] on link "Sign Up" at bounding box center [806, 461] width 33 height 11
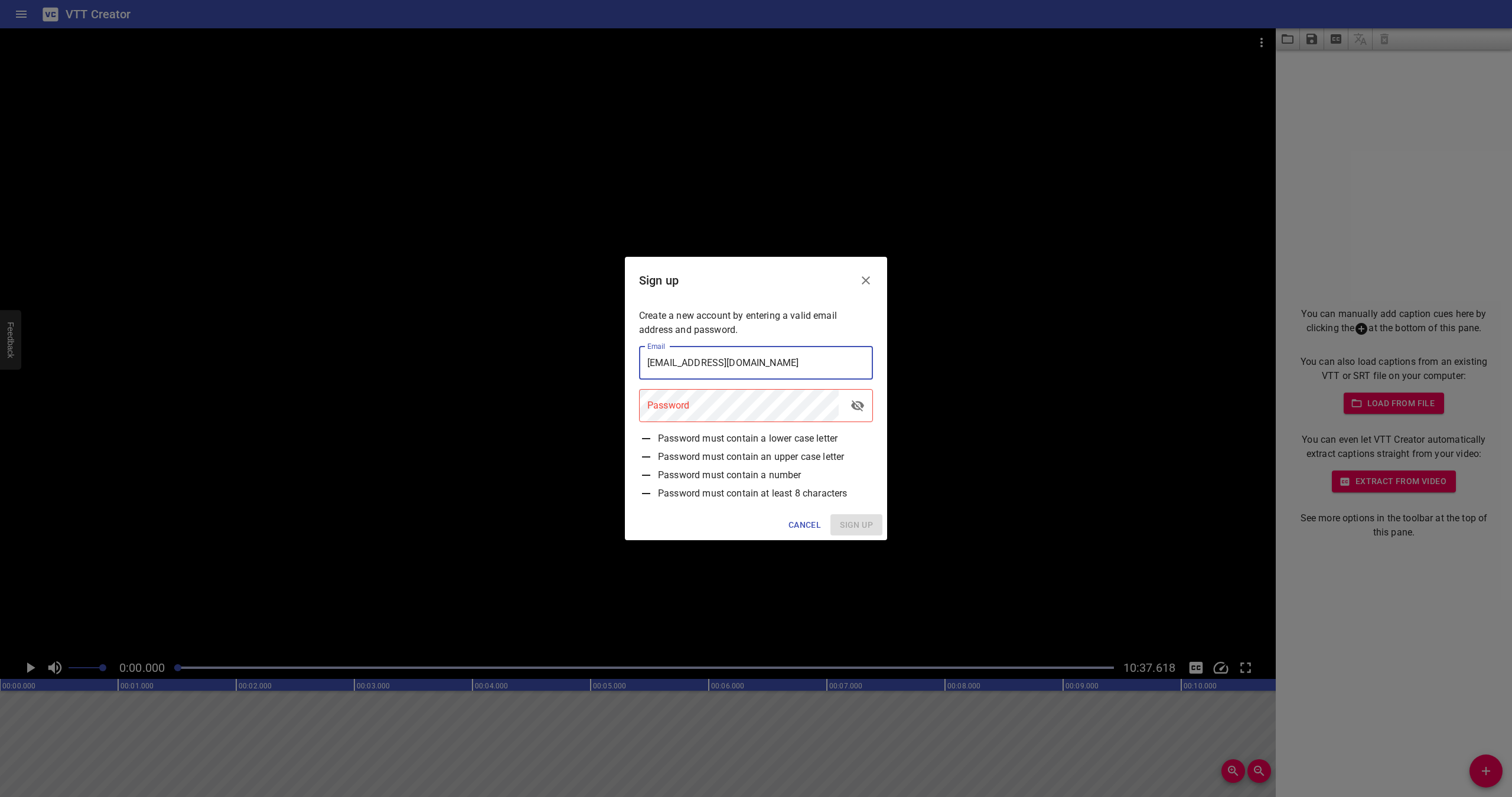
type input "[EMAIL_ADDRESS][DOMAIN_NAME]"
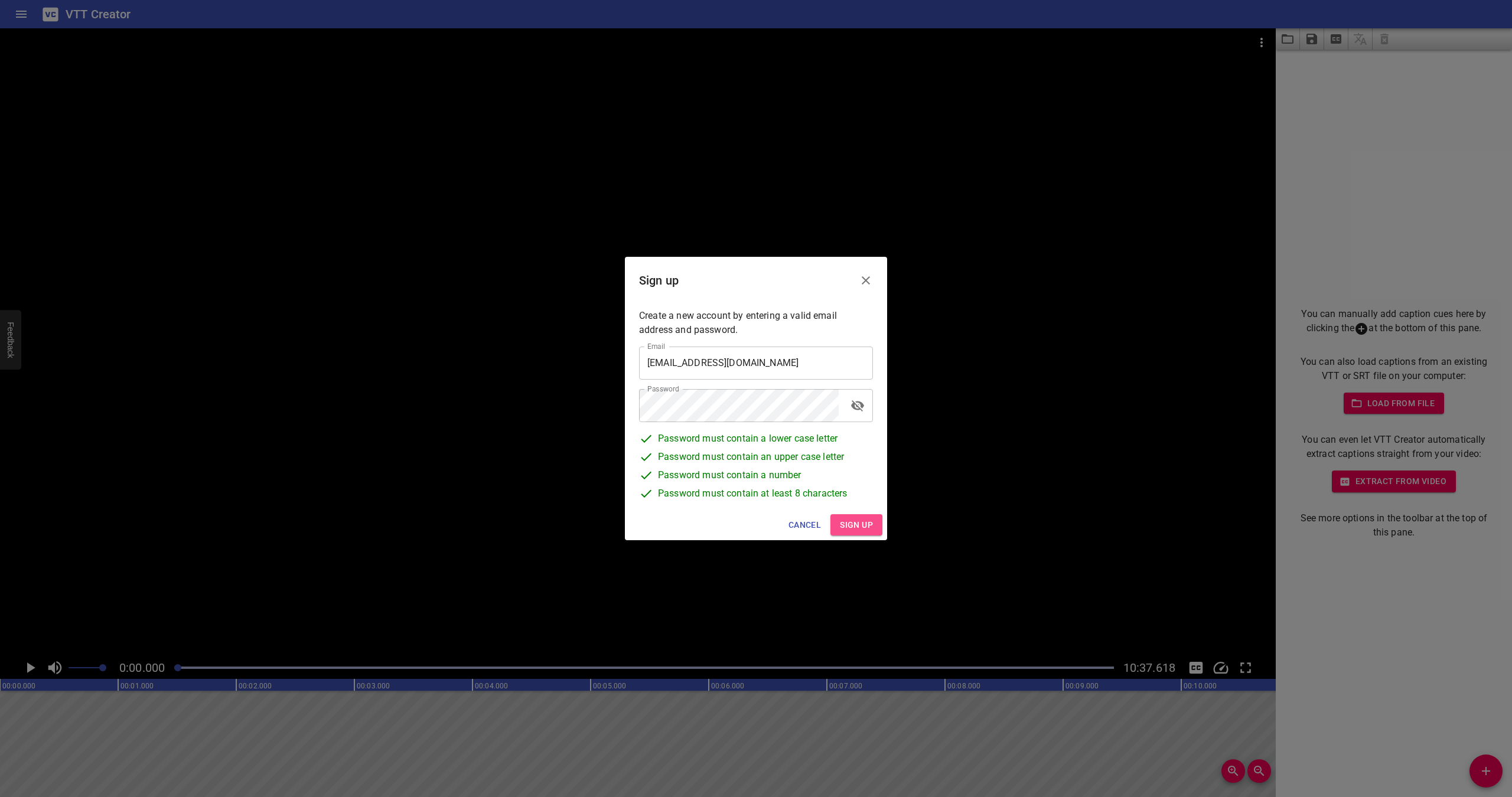
click at [850, 520] on span "Sign up" at bounding box center [856, 526] width 33 height 15
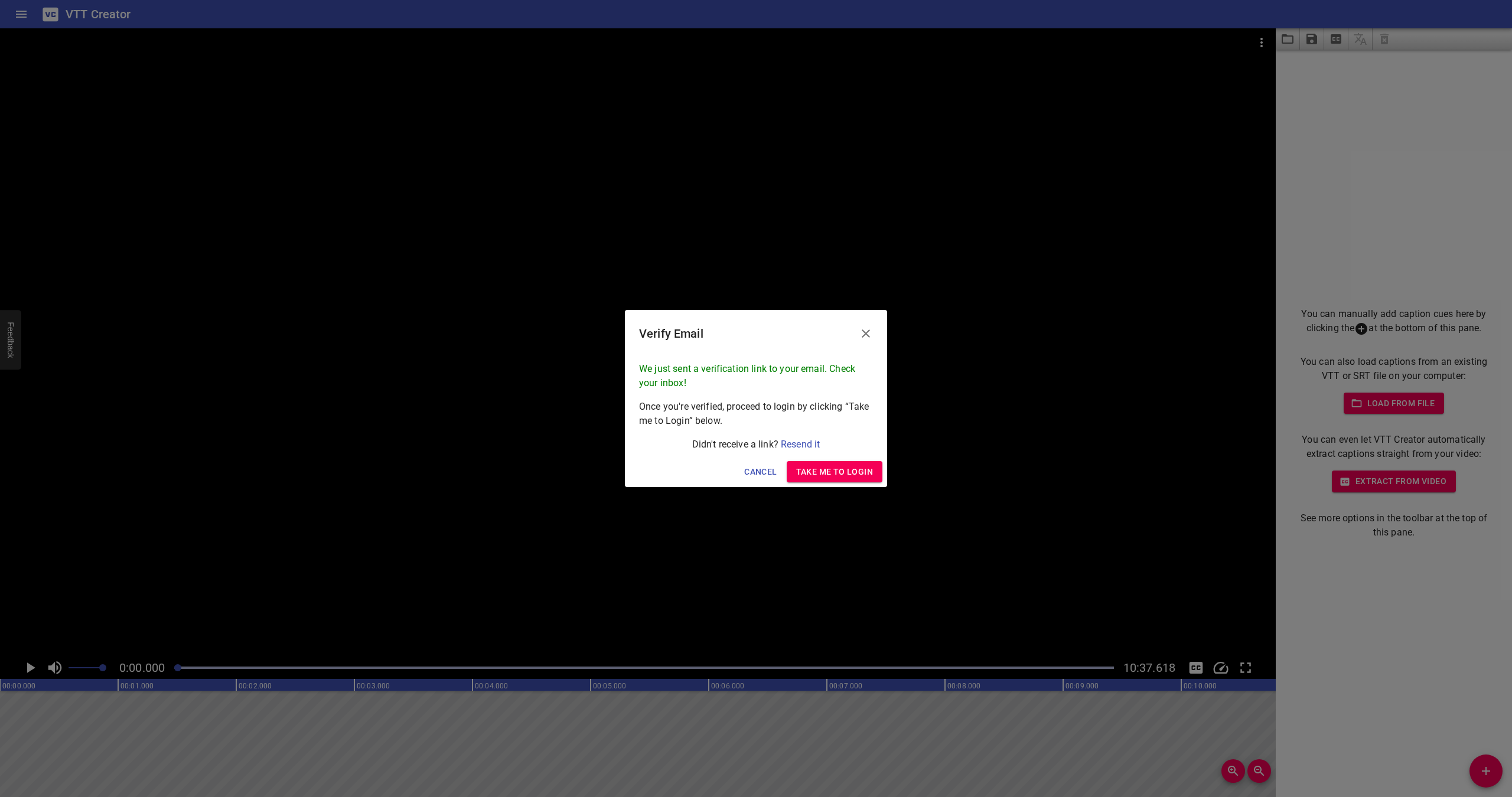
click at [842, 473] on span "Take me to Login" at bounding box center [834, 472] width 77 height 15
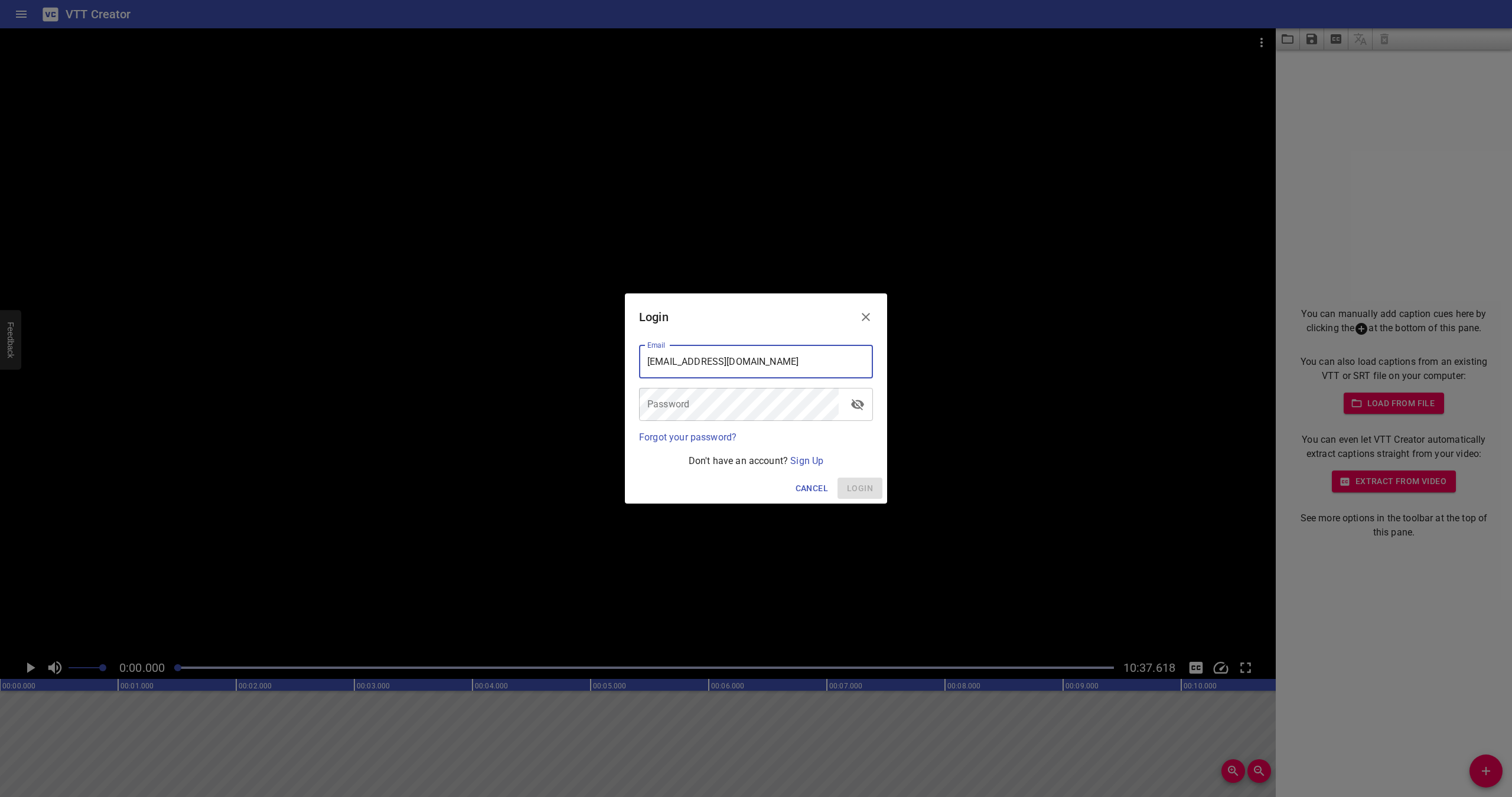
type input "[EMAIL_ADDRESS][DOMAIN_NAME]"
click at [859, 489] on span "Login" at bounding box center [860, 489] width 26 height 15
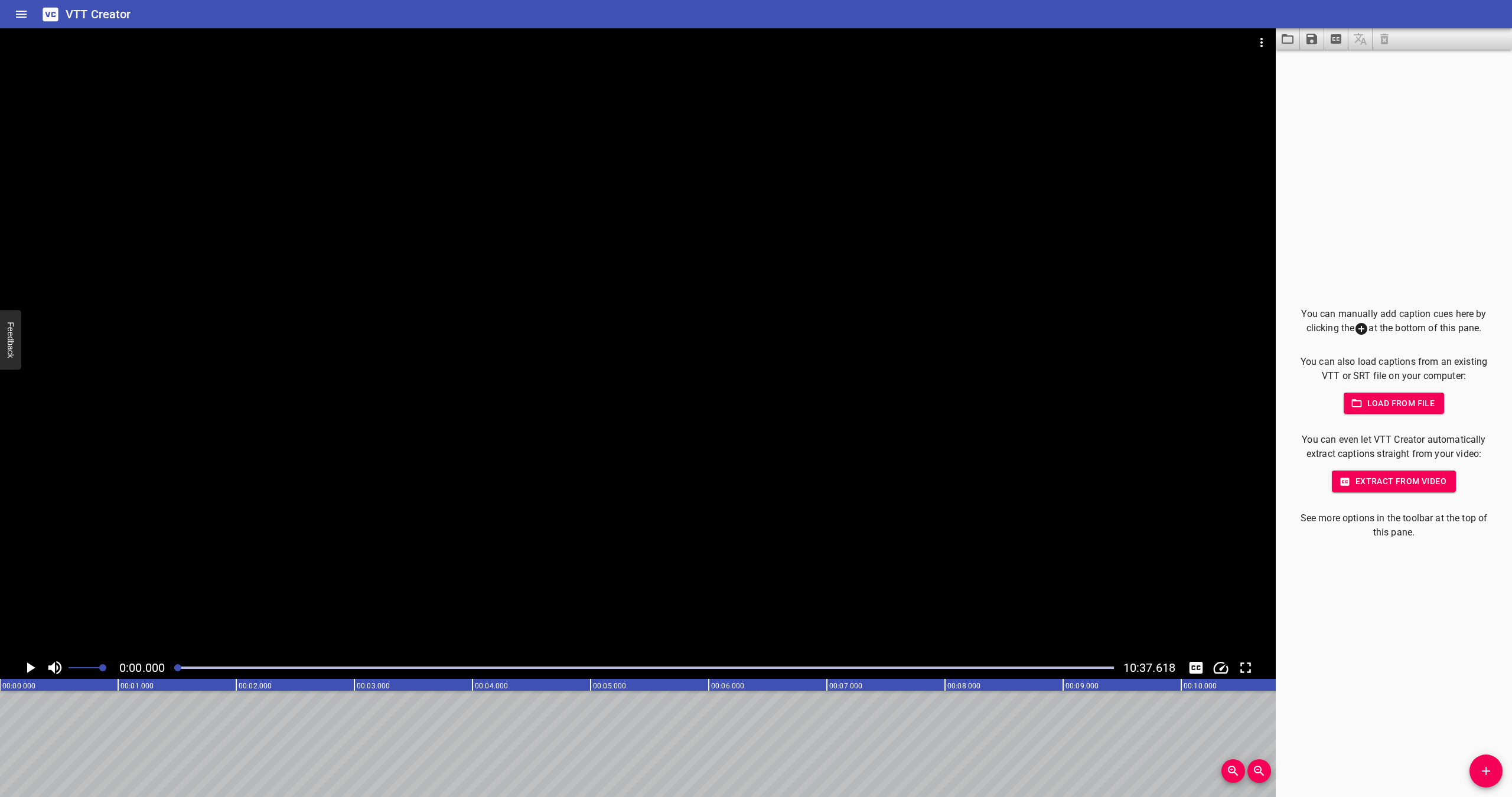
click at [1361, 486] on span "Extract from video" at bounding box center [1394, 482] width 105 height 15
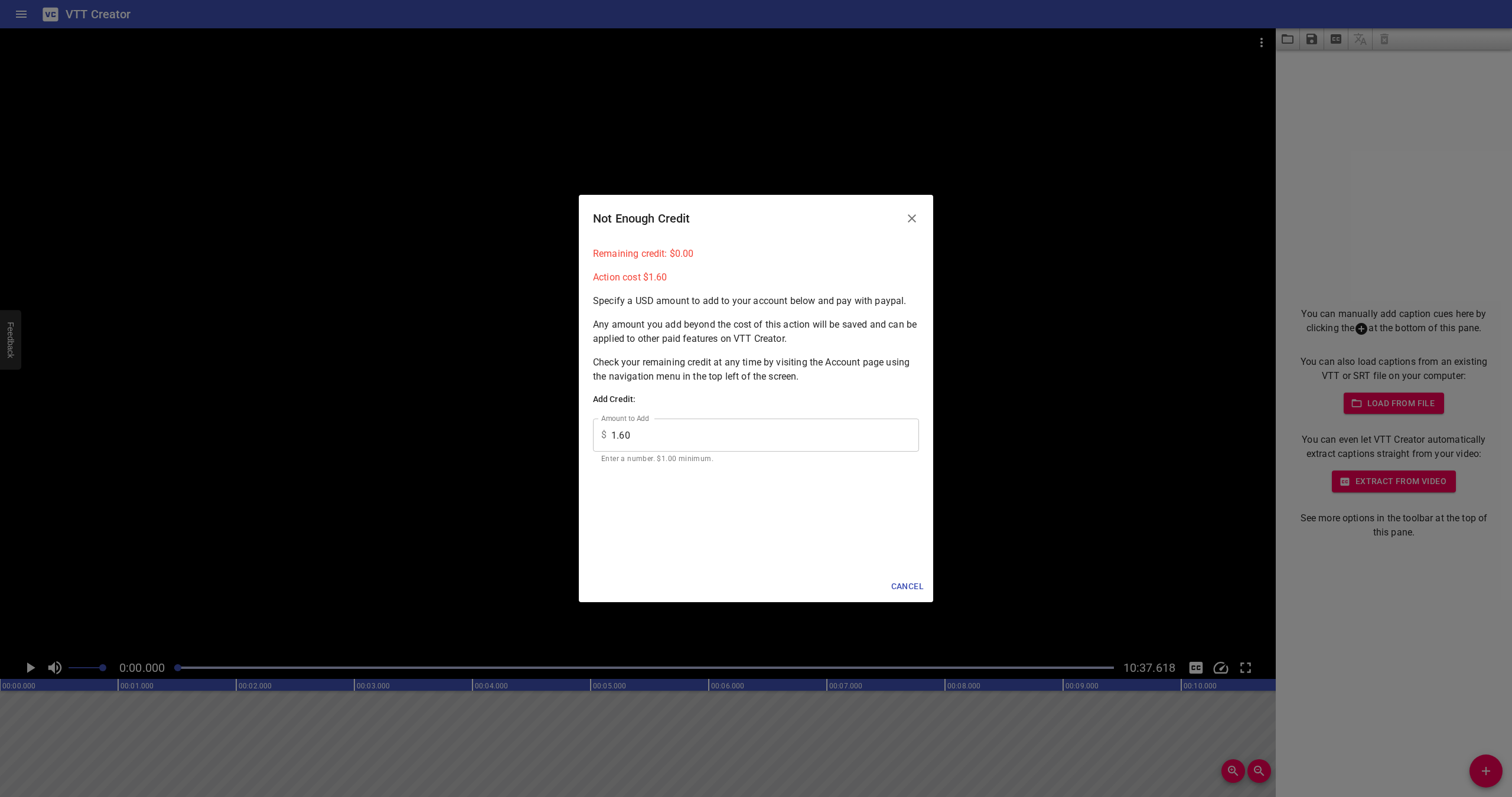
click at [851, 444] on input "1.60" at bounding box center [765, 435] width 308 height 33
click at [905, 433] on input "2" at bounding box center [765, 435] width 308 height 33
click at [905, 433] on input "3" at bounding box center [765, 435] width 308 height 33
click at [905, 433] on input "4" at bounding box center [765, 435] width 308 height 33
click at [905, 433] on input "5" at bounding box center [765, 435] width 308 height 33
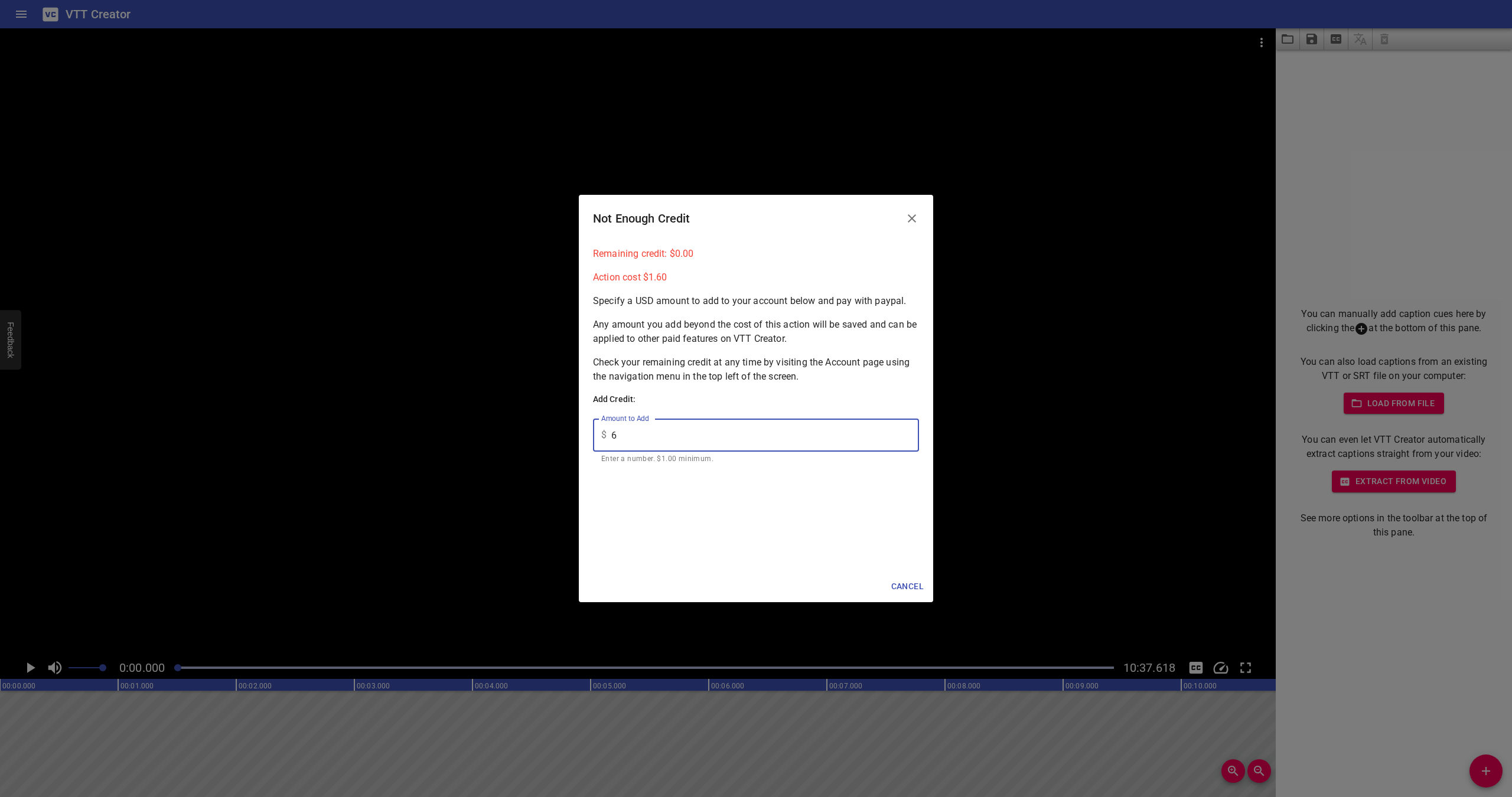
click at [905, 433] on input "6" at bounding box center [765, 435] width 308 height 33
click at [905, 433] on input "7" at bounding box center [765, 435] width 308 height 33
click at [909, 441] on input "7" at bounding box center [765, 435] width 308 height 33
type input "1"
click at [906, 437] on input "1" at bounding box center [765, 435] width 308 height 33
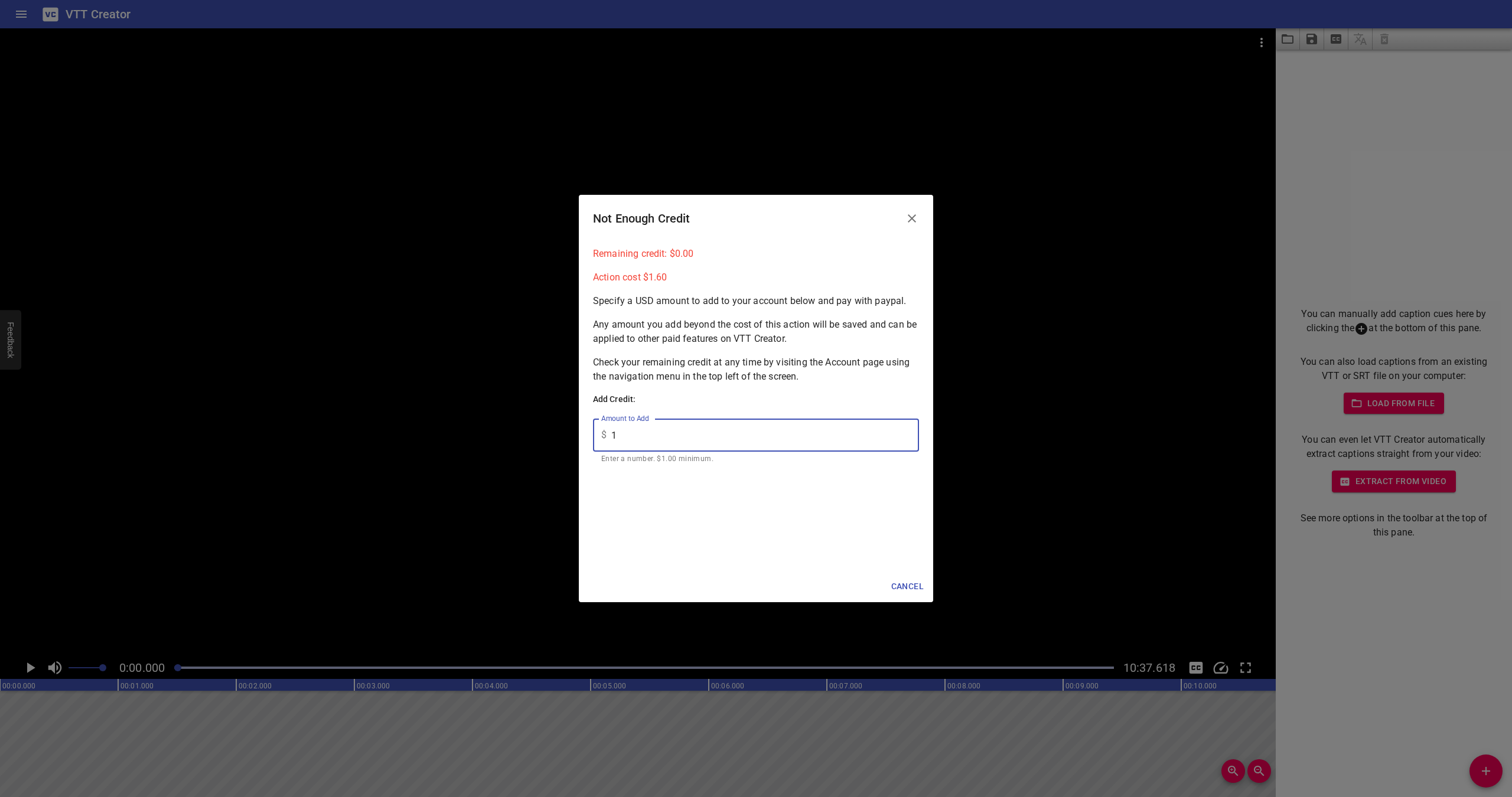
click at [910, 219] on icon "Close" at bounding box center [911, 218] width 14 height 14
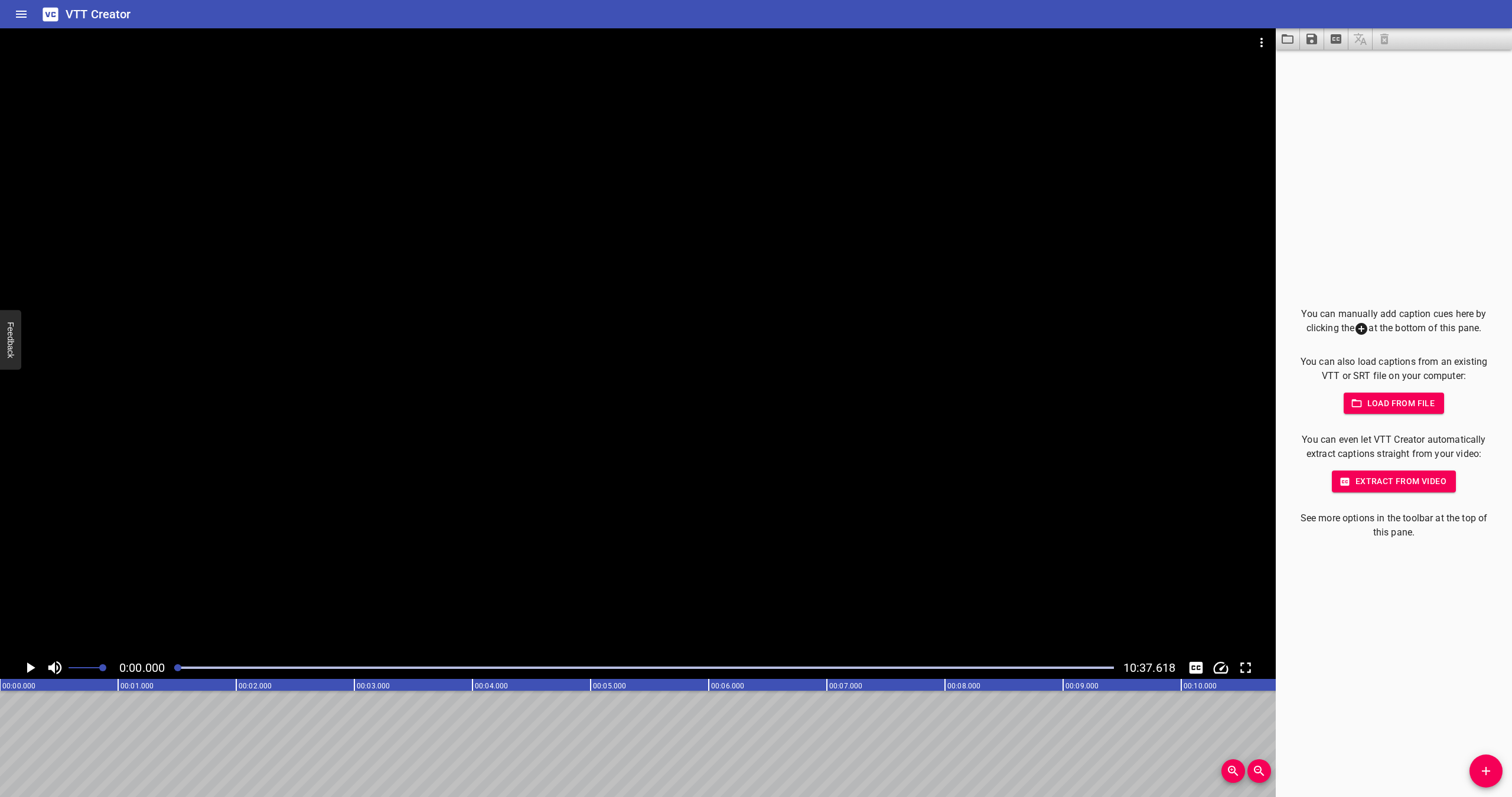
click at [1382, 406] on span "Load from file" at bounding box center [1394, 404] width 82 height 15
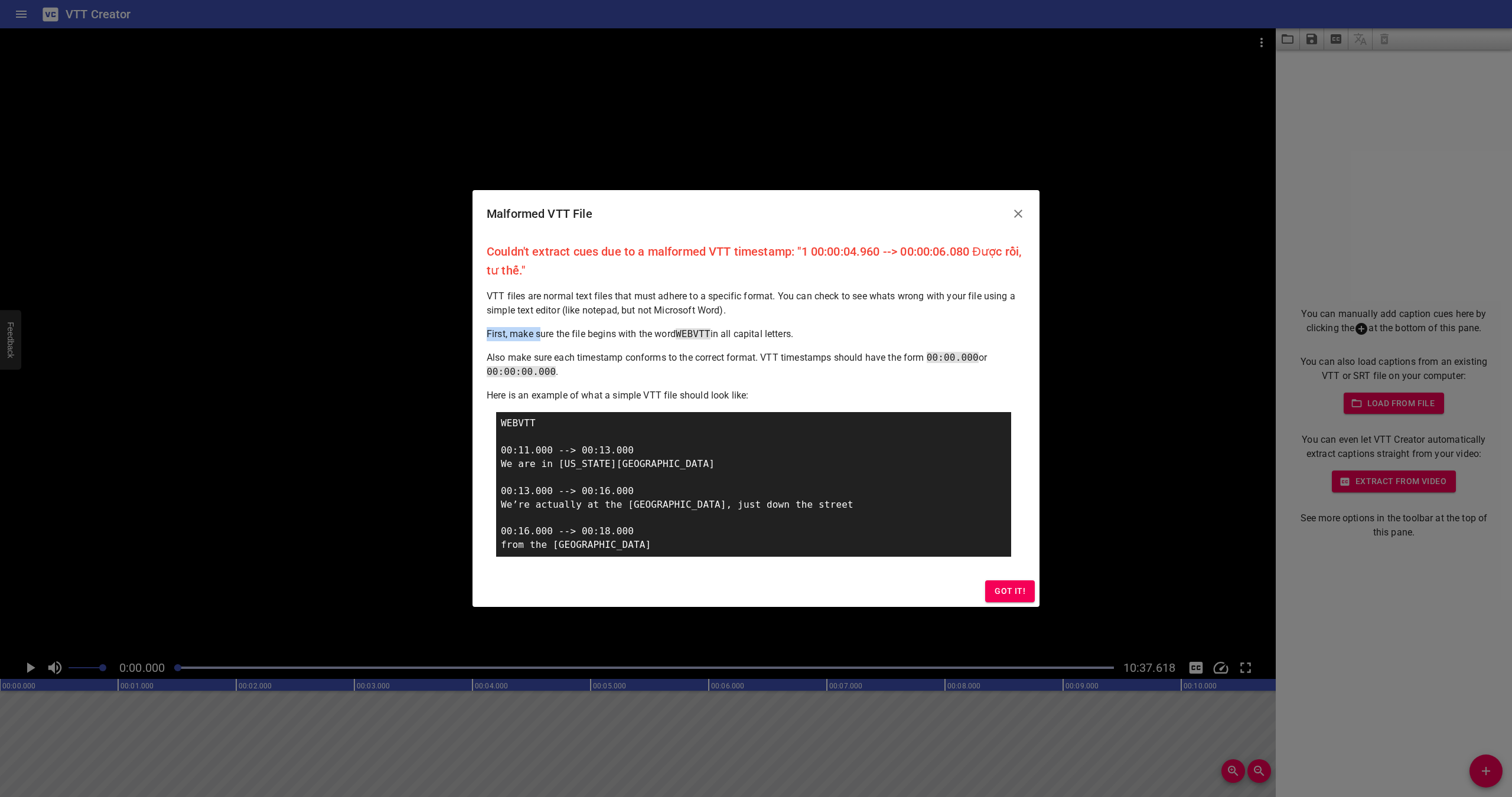
drag, startPoint x: 542, startPoint y: 337, endPoint x: 741, endPoint y: 326, distance: 199.3
click at [721, 325] on div "Couldn't extract cues due to a malformed VTT timestamp: "1 00:00:04.960 --> 00:…" at bounding box center [756, 406] width 567 height 339
click at [763, 334] on p "First, make sure the file begins with the word WEBVTT in all capital letters." at bounding box center [756, 334] width 539 height 14
click at [718, 338] on p "First, make sure the file begins with the word WEBVTT in all capital letters." at bounding box center [756, 334] width 539 height 14
click at [710, 339] on span "WEBVTT" at bounding box center [693, 334] width 35 height 11
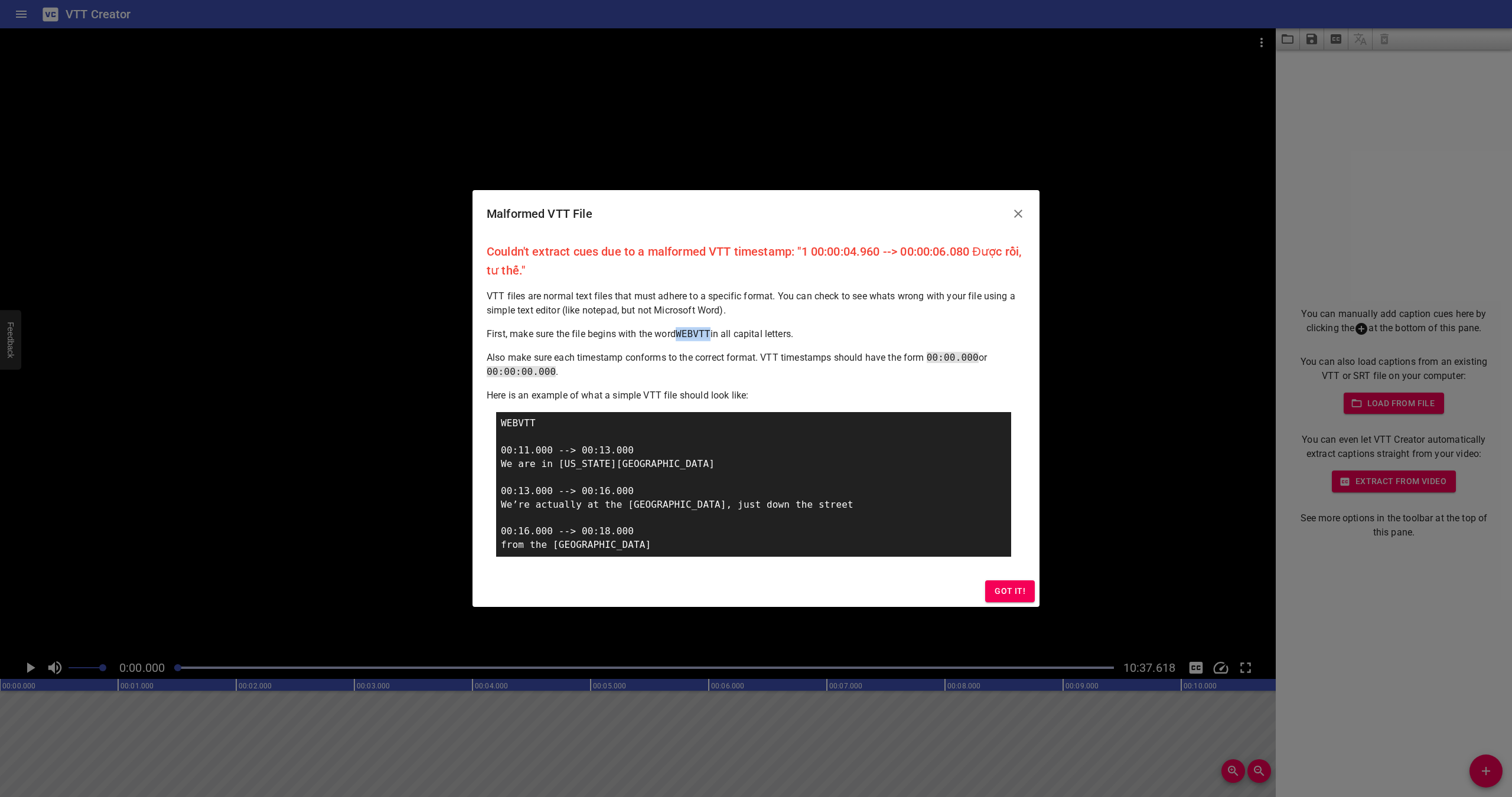
click at [710, 339] on span "WEBVTT" at bounding box center [693, 334] width 35 height 11
click at [1019, 591] on span "Got it!" at bounding box center [1010, 591] width 31 height 15
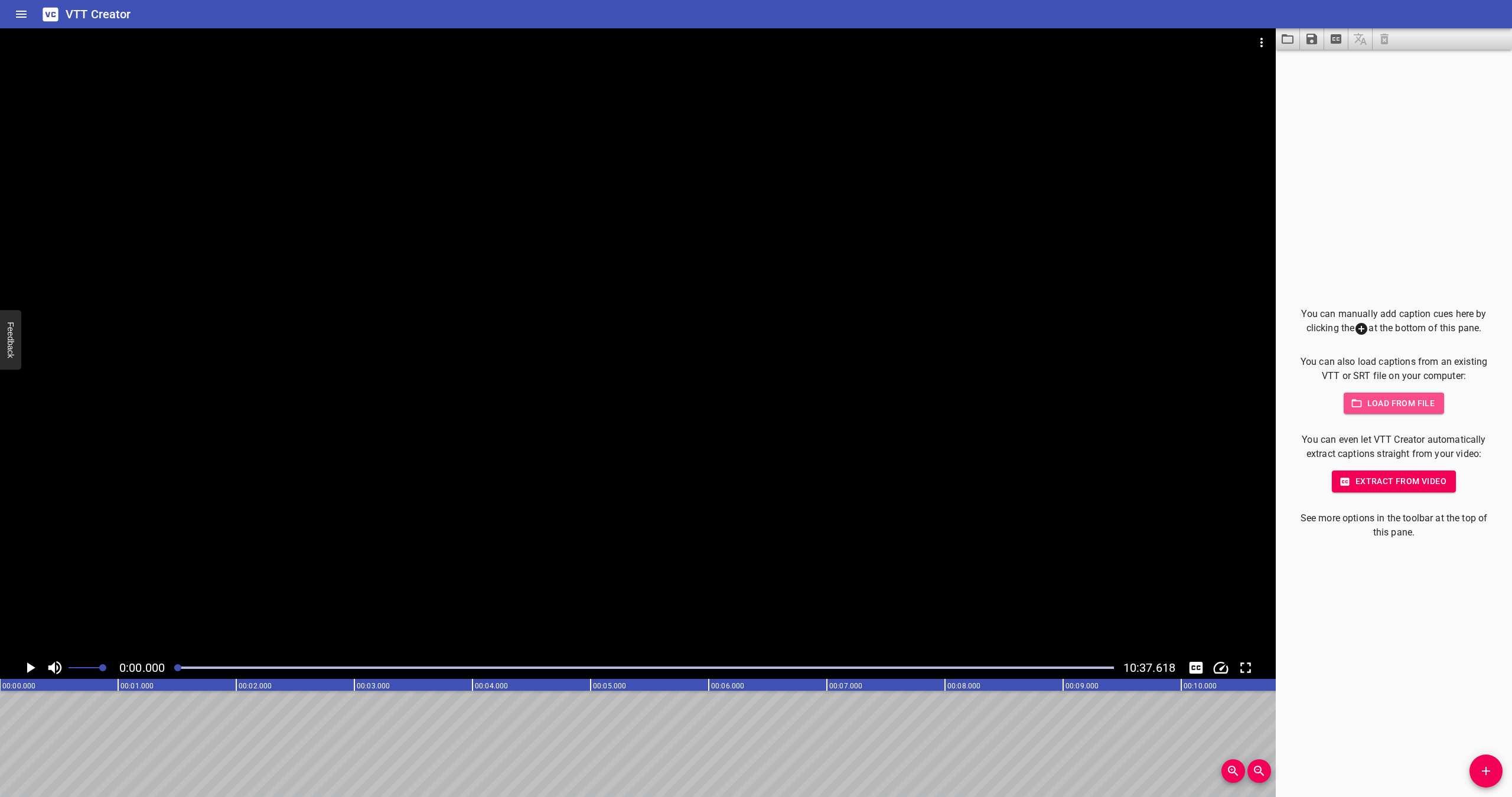
click at [1398, 404] on span "Load from file" at bounding box center [1394, 404] width 82 height 15
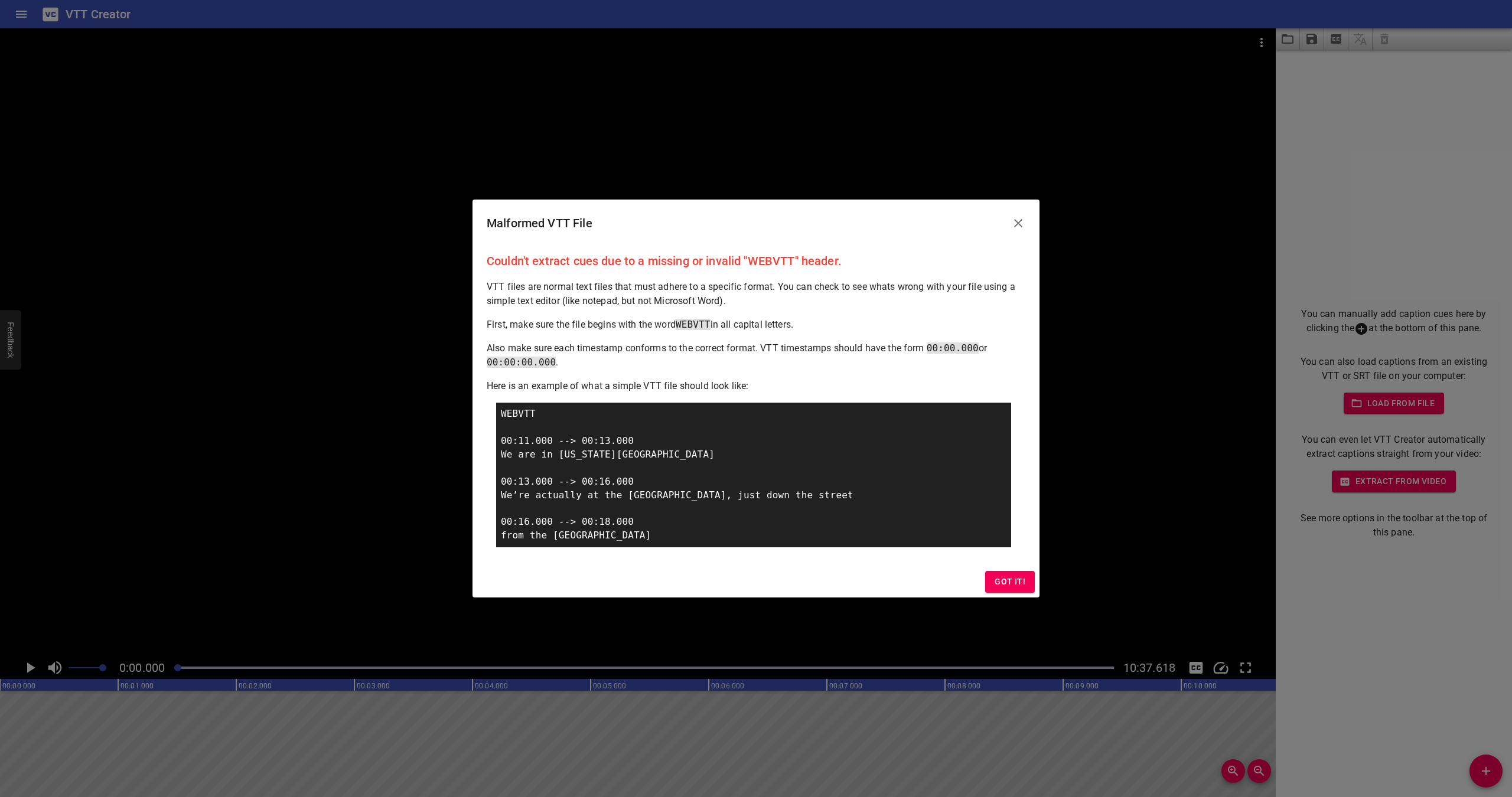
click at [1016, 579] on span "Got it!" at bounding box center [1010, 582] width 31 height 15
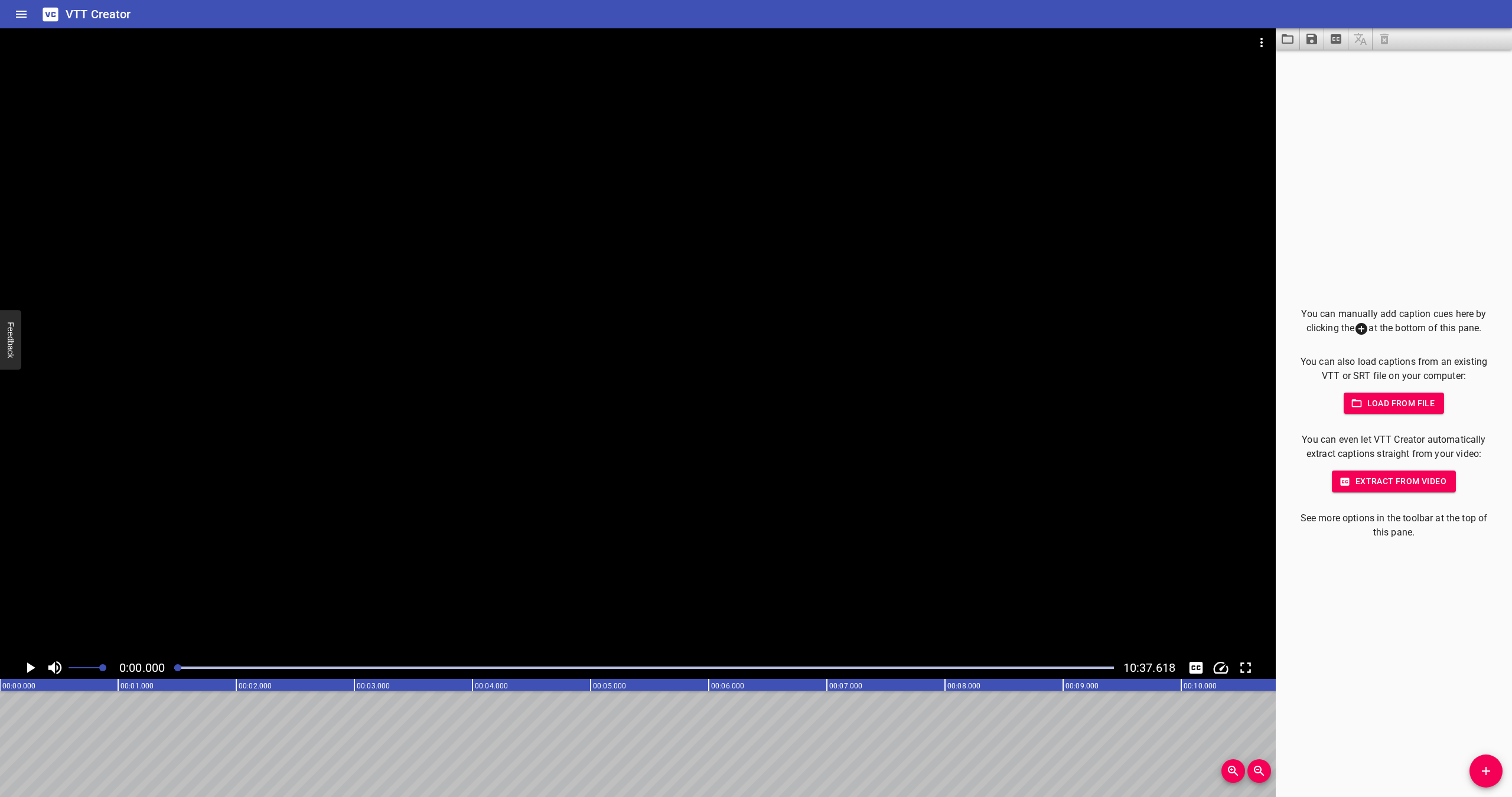
click at [1365, 328] on p "You can manually add caption cues here by clicking the at the bottom of this pa…" at bounding box center [1393, 321] width 198 height 29
click at [1358, 329] on icon at bounding box center [1361, 329] width 14 height 14
click at [1355, 329] on icon at bounding box center [1361, 329] width 12 height 12
click at [1333, 44] on icon "Extract captions from video" at bounding box center [1336, 38] width 10 height 9
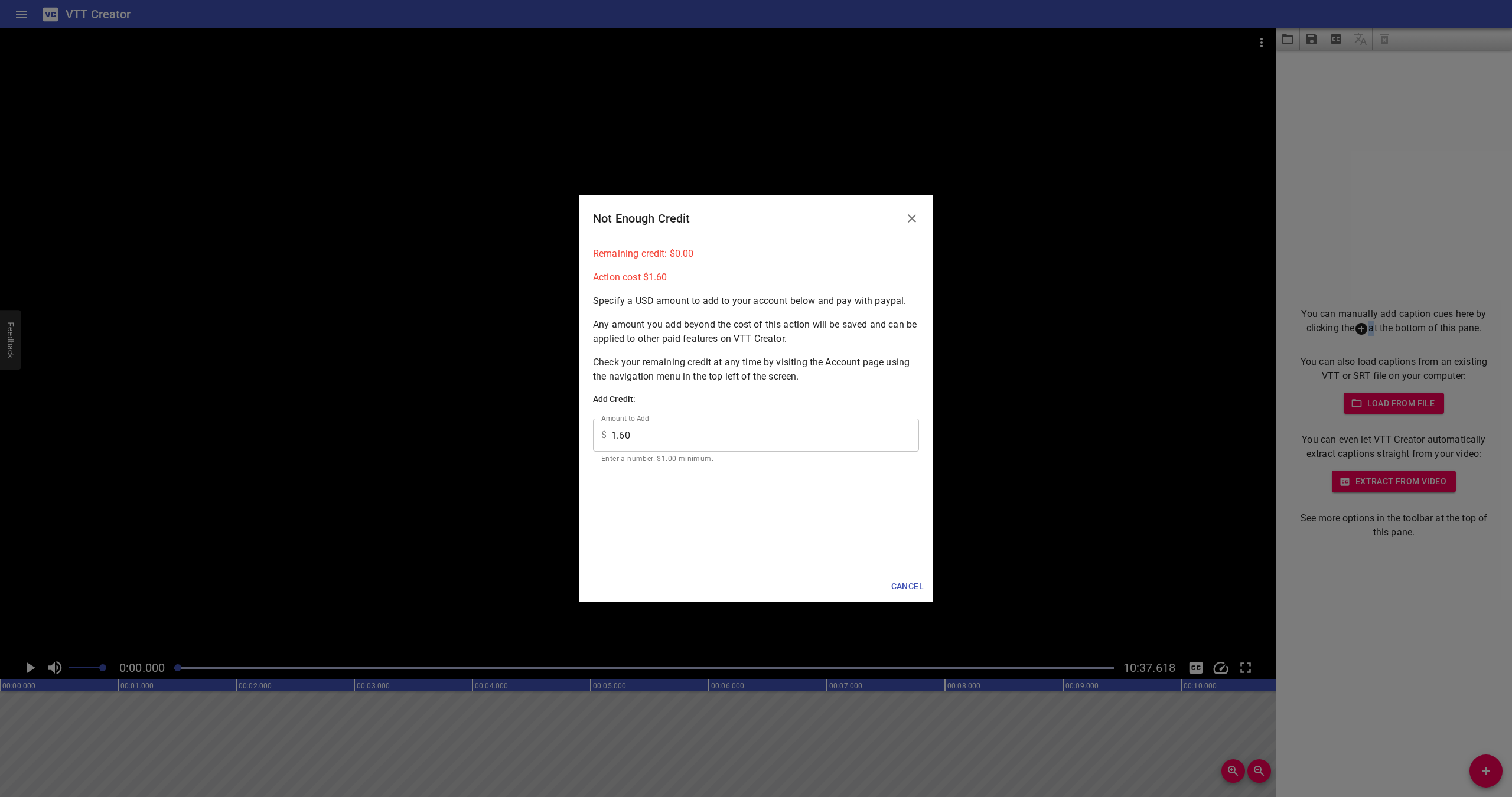
click at [909, 216] on icon "Close" at bounding box center [911, 218] width 14 height 14
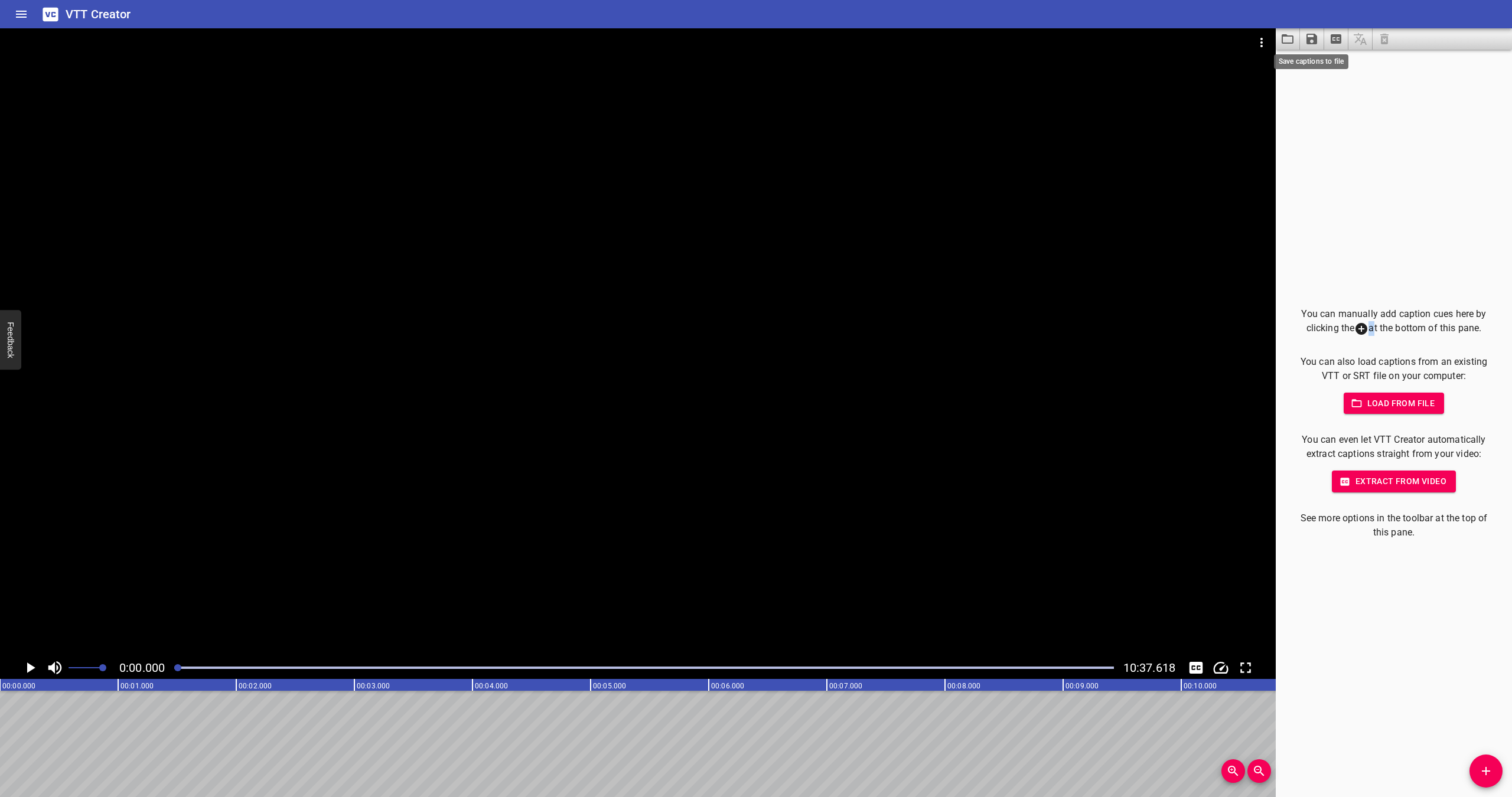
click at [1317, 40] on icon "Save captions to file" at bounding box center [1311, 38] width 10 height 10
